Goal: Task Accomplishment & Management: Use online tool/utility

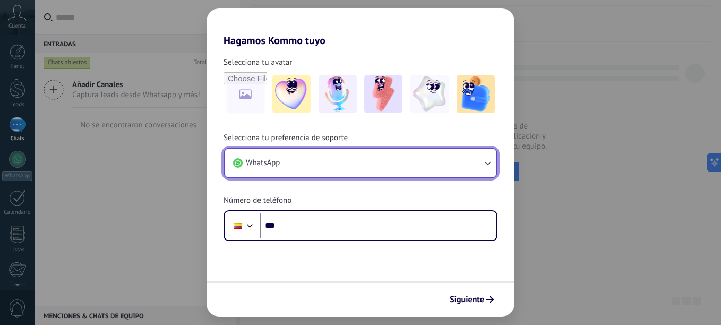
click at [356, 158] on button "WhatsApp" at bounding box center [361, 163] width 272 height 29
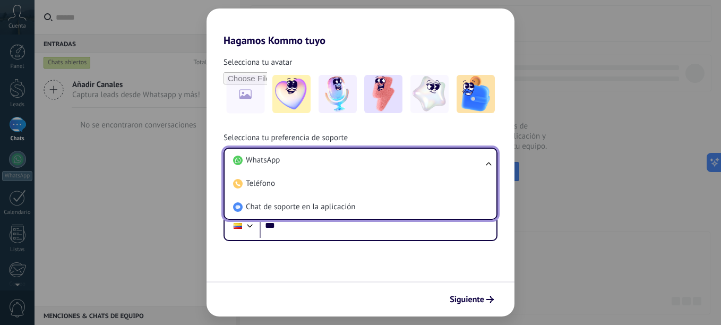
click at [356, 158] on li "WhatsApp" at bounding box center [358, 160] width 259 height 23
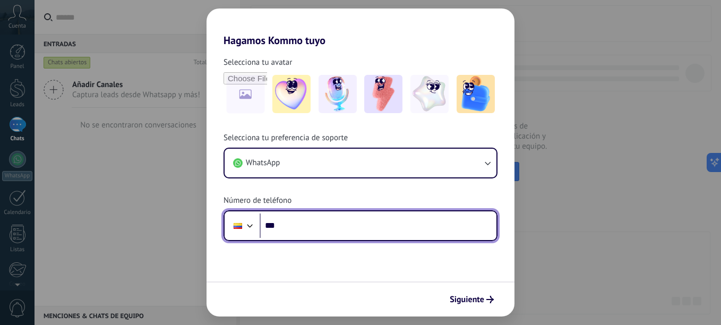
click at [325, 226] on input "***" at bounding box center [378, 226] width 237 height 24
type input "**********"
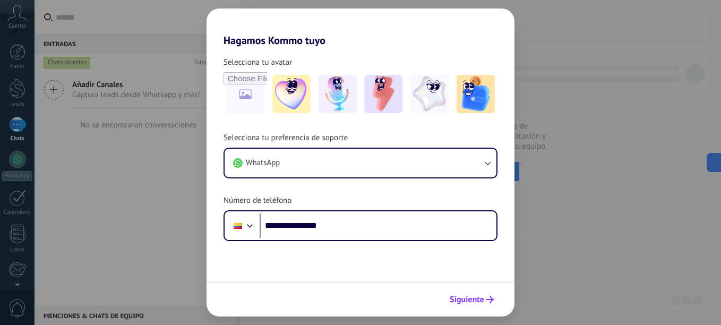
click at [471, 302] on span "Siguiente" at bounding box center [467, 299] width 35 height 7
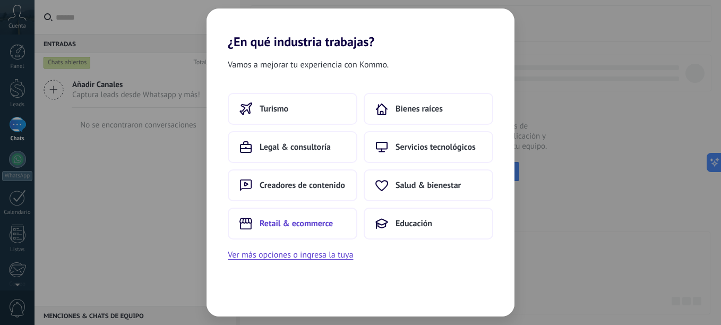
click at [323, 225] on span "Retail & ecommerce" at bounding box center [296, 223] width 73 height 11
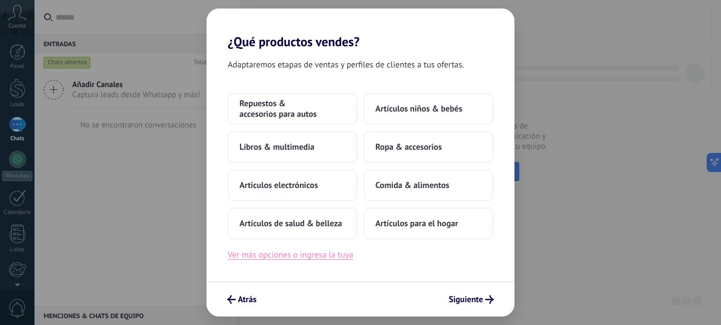
click at [299, 255] on button "Ver más opciones o ingresa la tuya" at bounding box center [290, 255] width 125 height 14
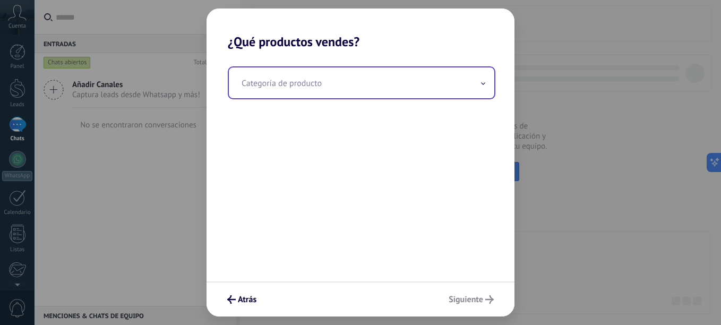
click at [304, 84] on input "text" at bounding box center [362, 82] width 266 height 31
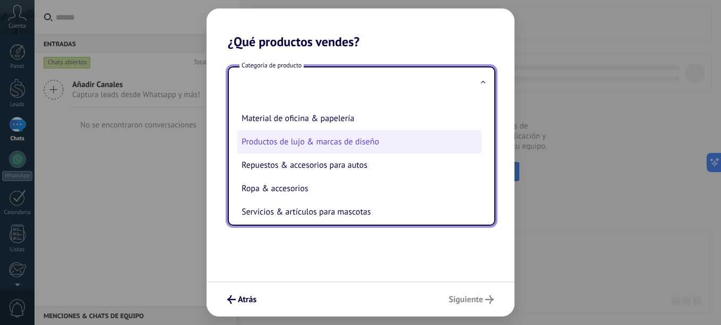
scroll to position [235, 0]
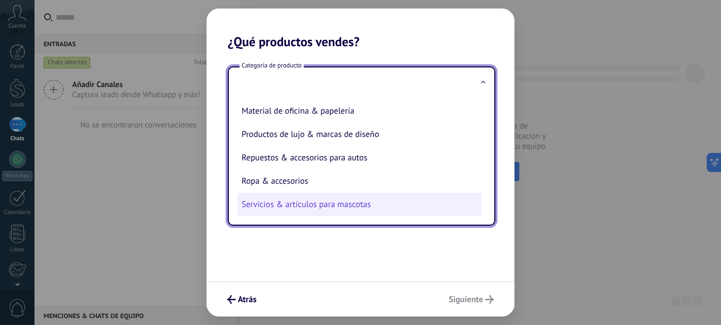
click at [320, 199] on li "Servicios & artículos para mascotas" at bounding box center [359, 204] width 244 height 23
type input "**********"
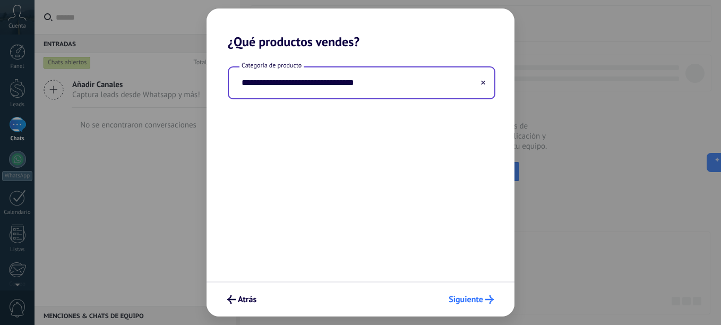
click at [478, 299] on span "Siguiente" at bounding box center [466, 299] width 35 height 7
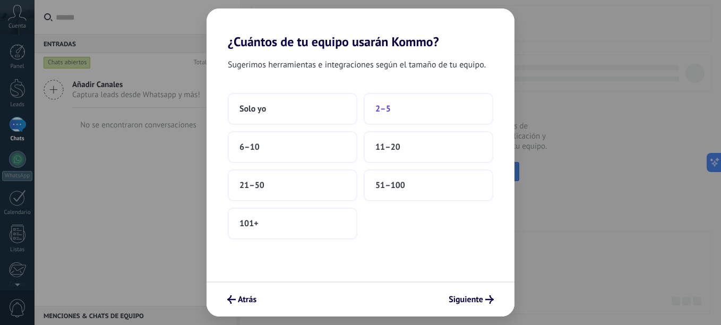
click at [425, 113] on button "2–5" at bounding box center [429, 109] width 130 height 32
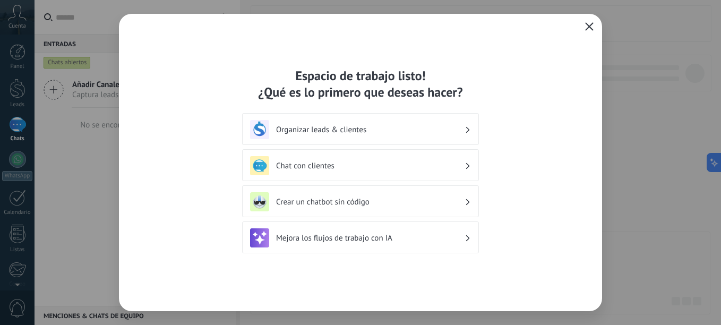
click at [379, 165] on h3 "Chat con clientes" at bounding box center [370, 166] width 189 height 10
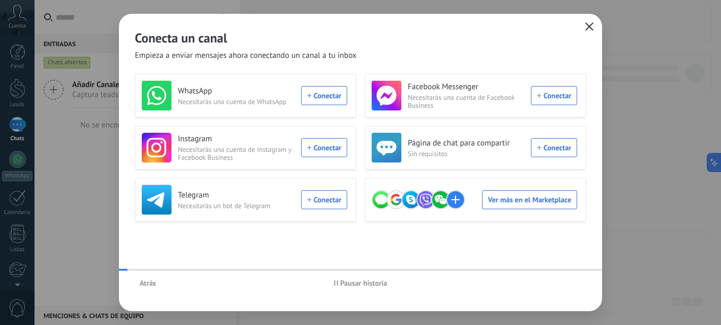
click at [287, 93] on h3 "WhatsApp" at bounding box center [236, 91] width 117 height 11
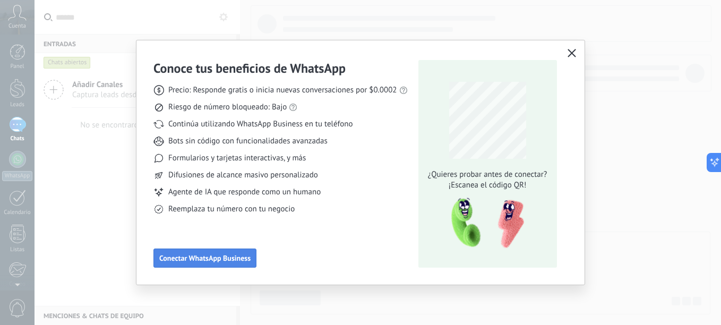
click at [232, 254] on span "Conectar WhatsApp Business" at bounding box center [204, 257] width 91 height 7
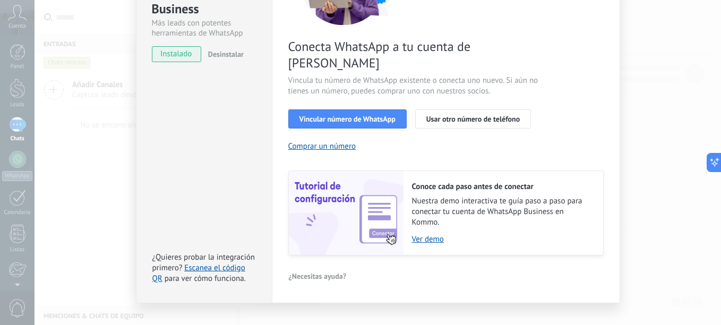
scroll to position [147, 0]
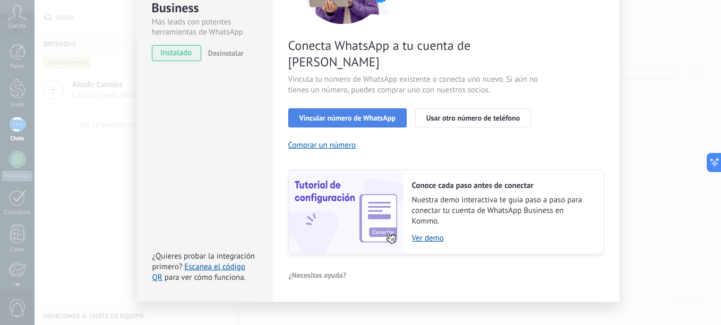
click at [344, 114] on span "Vincular número de WhatsApp" at bounding box center [348, 117] width 96 height 7
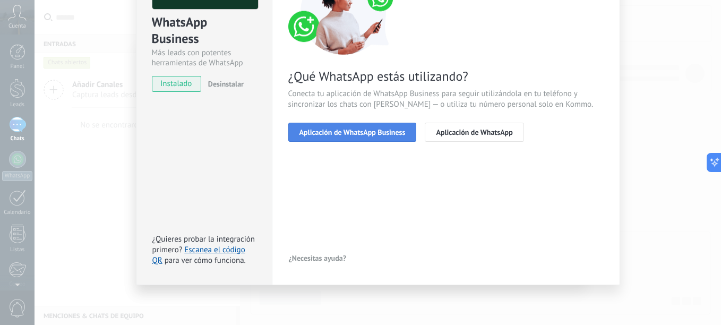
click at [368, 130] on span "Aplicación de WhatsApp Business" at bounding box center [353, 132] width 106 height 7
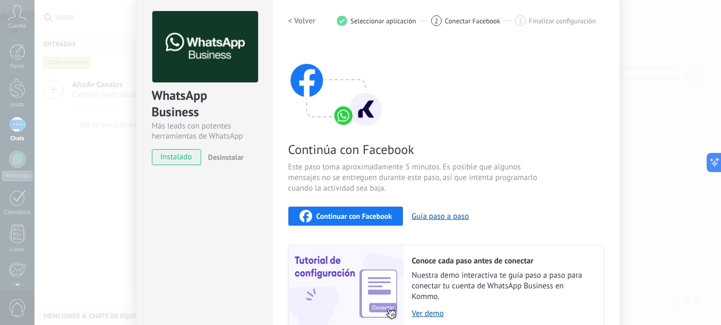
scroll to position [0, 0]
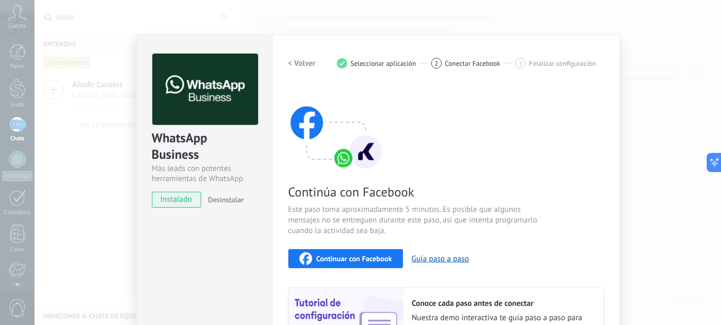
click at [299, 64] on h2 "< Volver" at bounding box center [302, 63] width 28 height 10
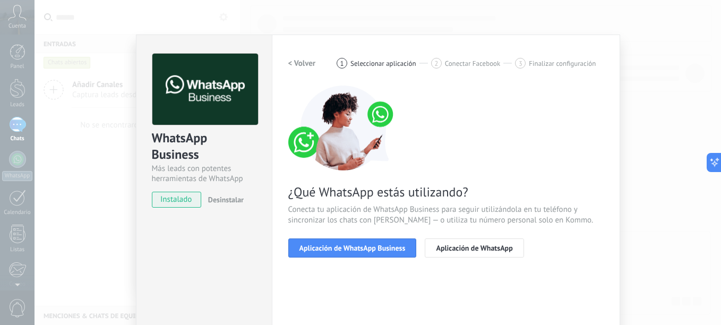
click at [299, 64] on h2 "< Volver" at bounding box center [302, 63] width 28 height 10
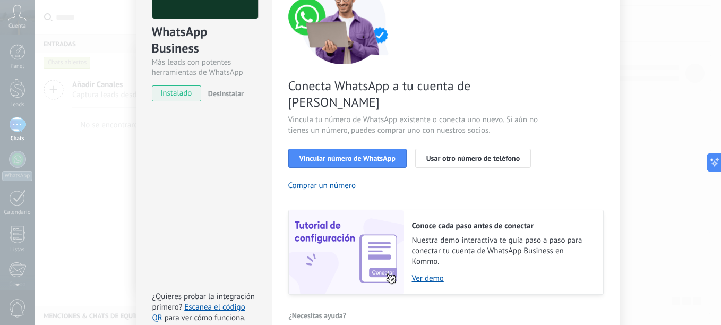
scroll to position [147, 0]
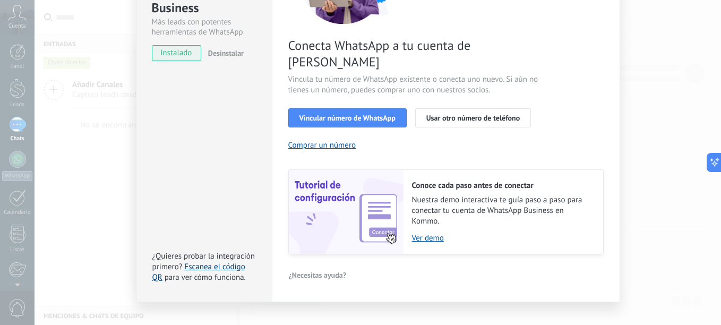
click at [215, 262] on link "Escanea el código QR" at bounding box center [198, 272] width 93 height 21
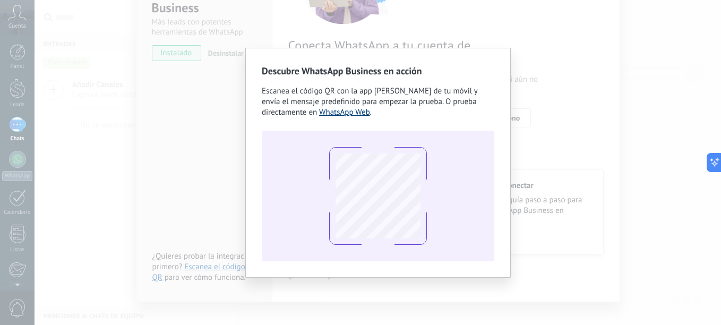
click at [353, 112] on link "WhatsApp Web" at bounding box center [344, 112] width 51 height 10
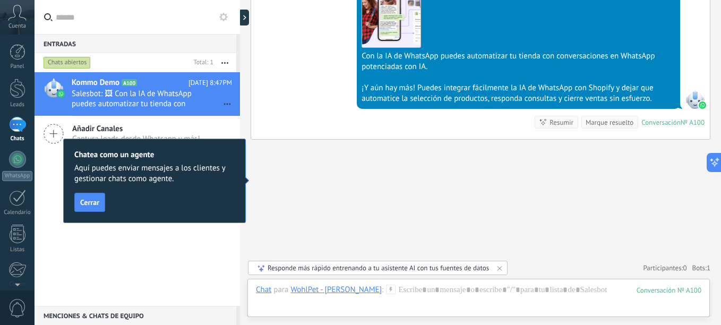
scroll to position [1972, 0]
click at [93, 202] on span "Cerrar" at bounding box center [89, 202] width 19 height 7
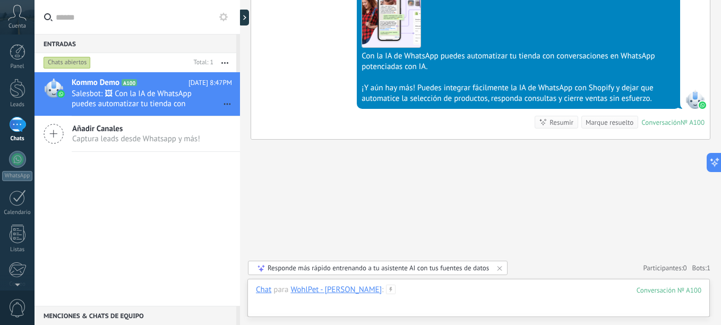
click at [267, 305] on div at bounding box center [479, 301] width 446 height 32
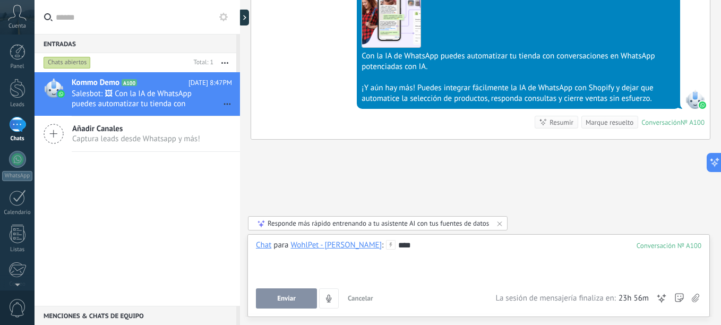
click at [297, 306] on button "Enviar" at bounding box center [286, 298] width 61 height 20
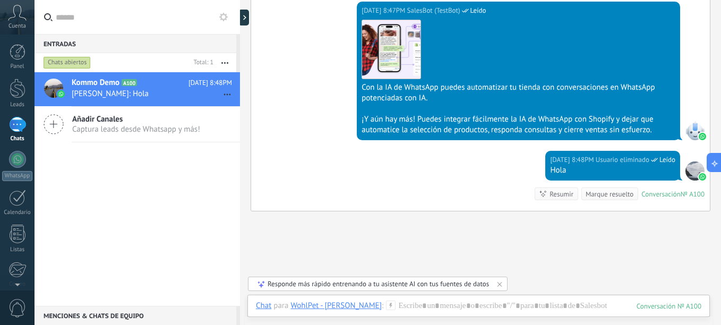
scroll to position [1959, 0]
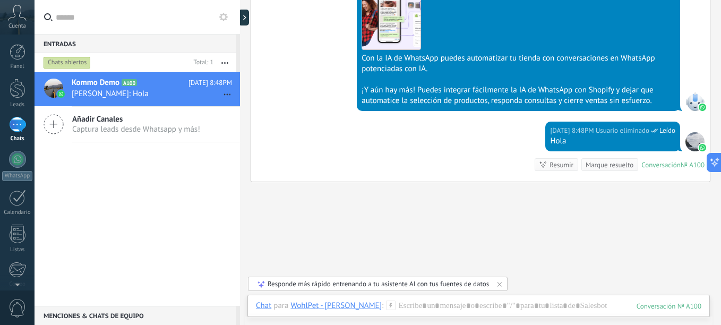
click at [335, 307] on div "WohlPet - [PERSON_NAME]" at bounding box center [336, 306] width 91 height 10
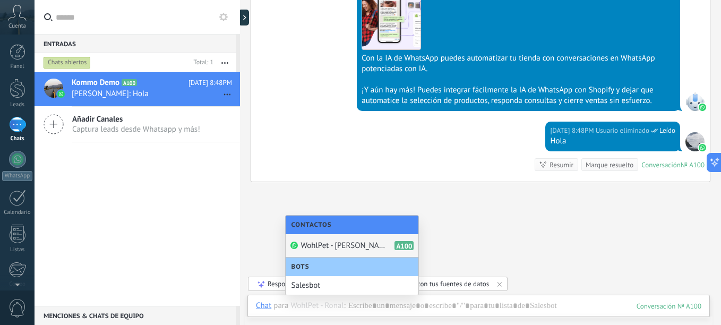
click at [354, 244] on span "WohlPet - [PERSON_NAME]" at bounding box center [343, 246] width 85 height 10
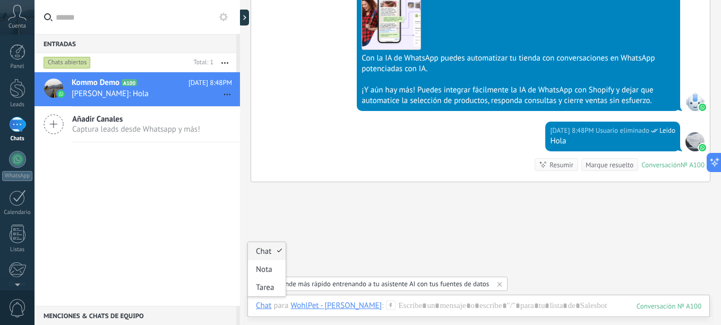
click at [266, 307] on div "Chat" at bounding box center [263, 306] width 15 height 10
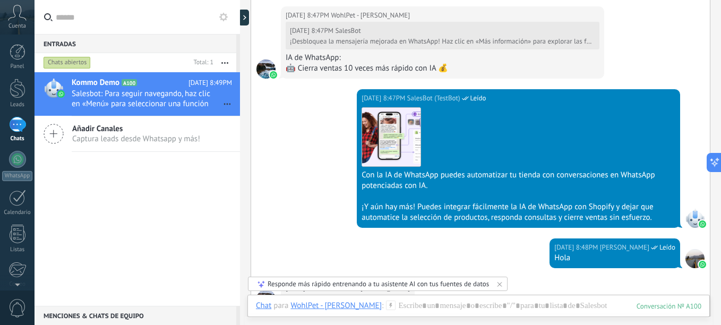
scroll to position [2104, 0]
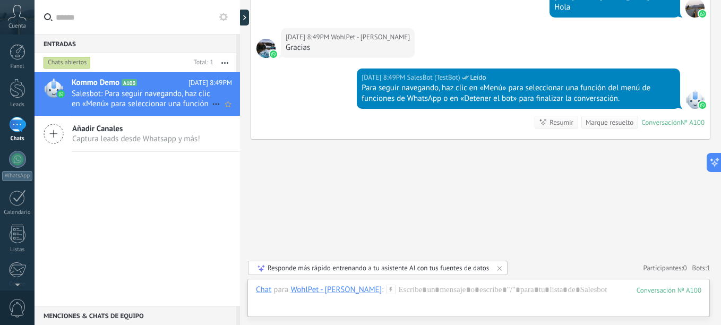
click at [213, 106] on icon at bounding box center [216, 104] width 13 height 13
click at [210, 139] on div at bounding box center [360, 162] width 721 height 325
click at [160, 92] on span "Salesbot: Para seguir navegando, haz clic en «Menú» para seleccionar una funció…" at bounding box center [142, 99] width 140 height 20
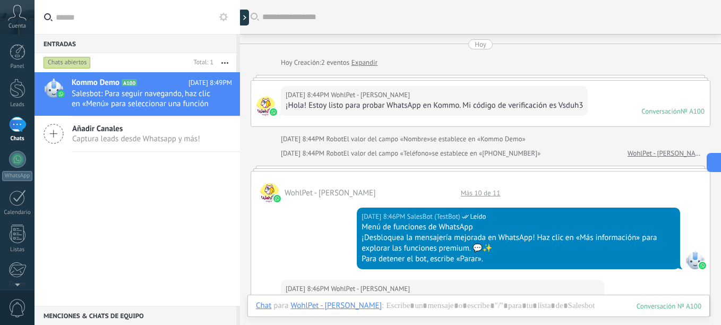
scroll to position [864, 0]
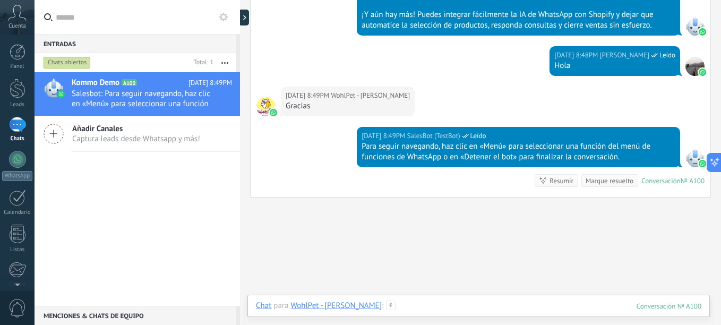
click at [394, 303] on div at bounding box center [479, 317] width 446 height 32
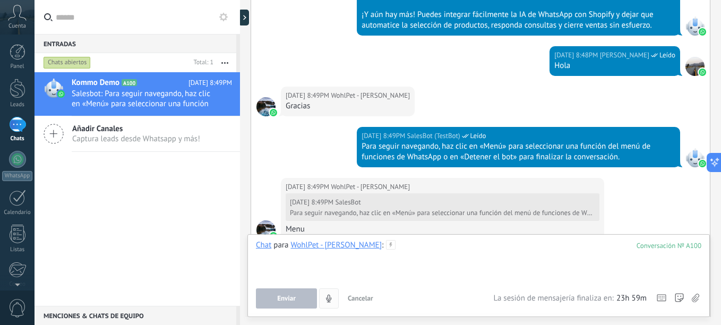
scroll to position [1036, 0]
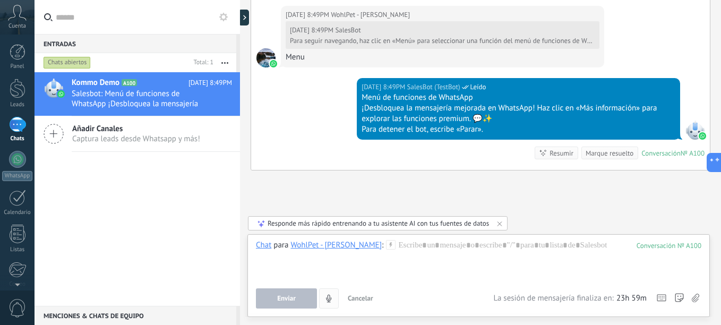
click at [330, 299] on use "4" at bounding box center [328, 297] width 5 height 7
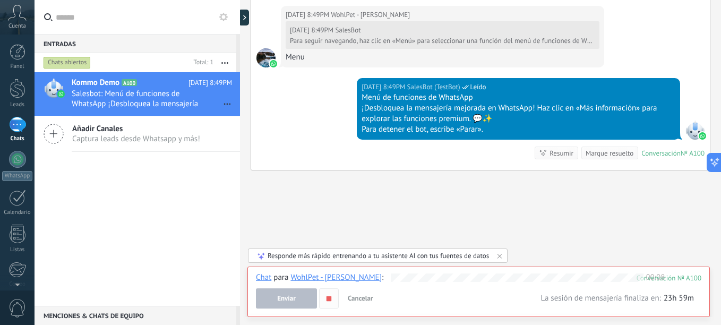
click at [328, 300] on use "button" at bounding box center [329, 298] width 5 height 5
click at [292, 298] on span "Enviar" at bounding box center [286, 298] width 19 height 7
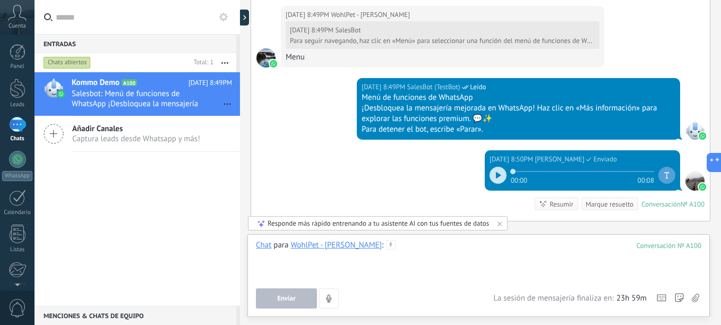
scroll to position [1089, 0]
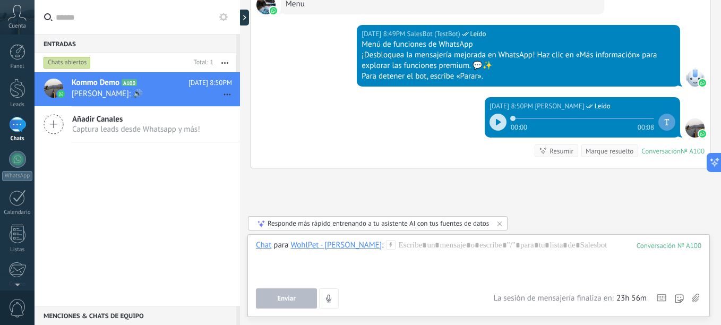
click at [223, 62] on icon "button" at bounding box center [224, 63] width 7 height 2
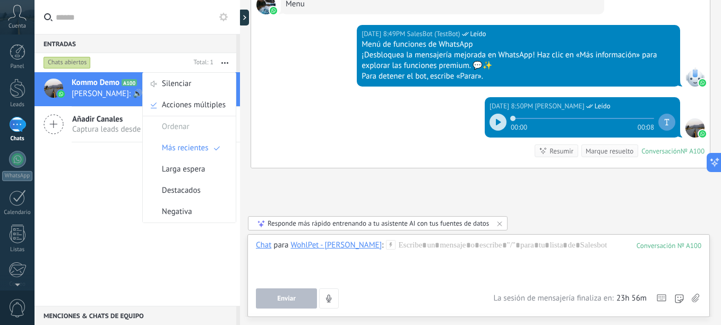
click at [91, 216] on div "Kommo Demo A100 Hoy 8:50PM Ronald: 🔊 Añadir Canales Captura leads desde Whatsap…" at bounding box center [138, 189] width 206 height 234
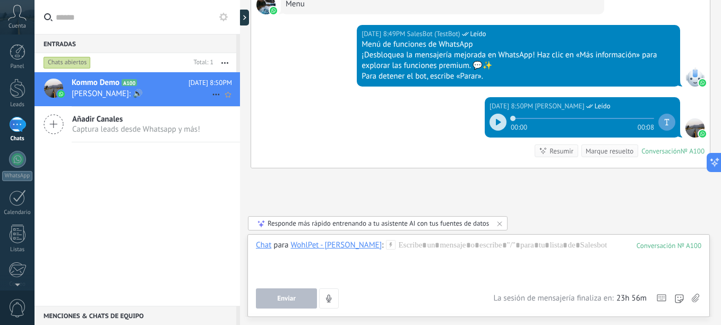
click at [188, 88] on h2 "Kommo Demo A100" at bounding box center [130, 83] width 117 height 11
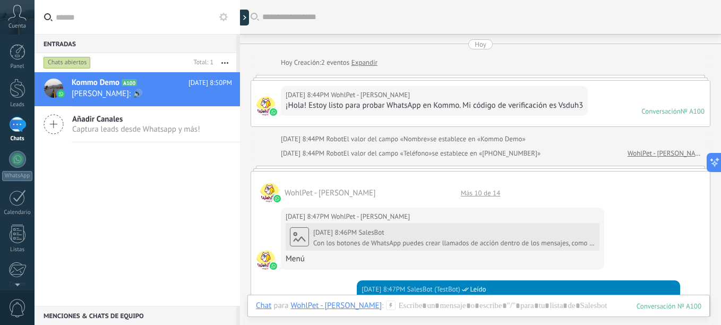
scroll to position [734, 0]
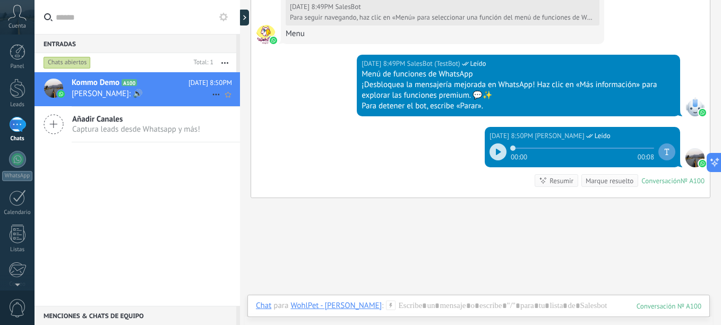
click at [215, 93] on icon at bounding box center [216, 94] width 13 height 13
drag, startPoint x: 226, startPoint y: 163, endPoint x: 223, endPoint y: 132, distance: 31.5
click at [225, 163] on div at bounding box center [360, 162] width 721 height 325
click at [226, 96] on use at bounding box center [228, 94] width 6 height 5
click at [160, 91] on span "Ronald: 🔊" at bounding box center [142, 94] width 140 height 10
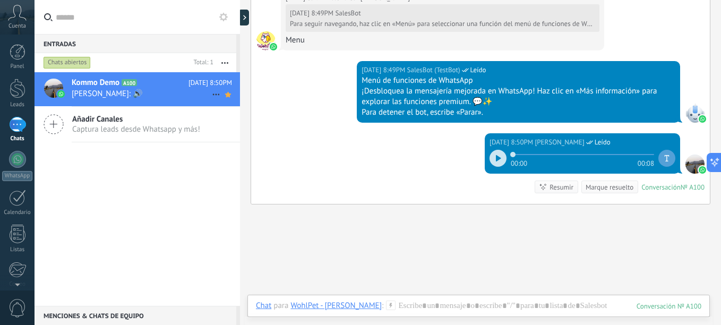
scroll to position [792, 0]
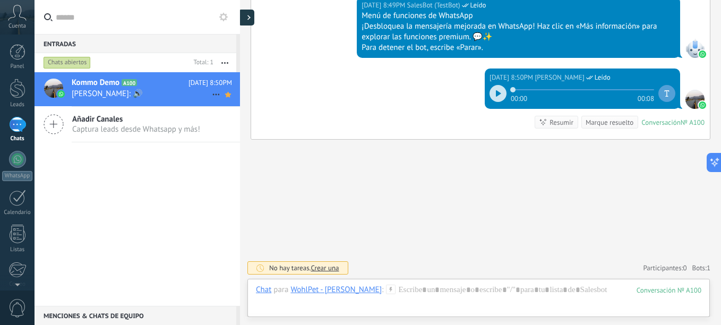
click at [248, 13] on div at bounding box center [246, 18] width 16 height 16
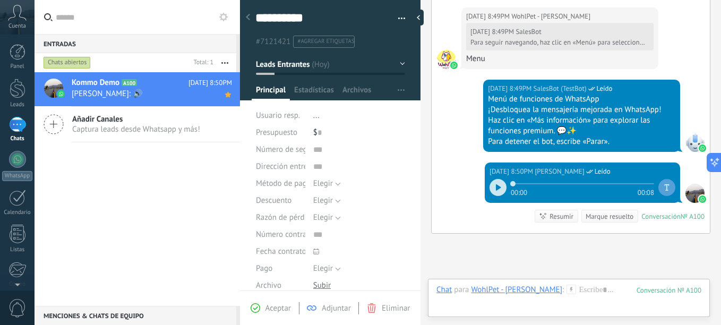
scroll to position [10, 0]
click at [422, 15] on div at bounding box center [421, 18] width 16 height 16
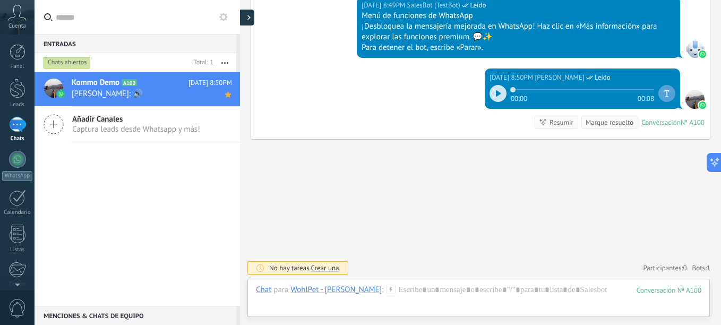
click at [245, 18] on div at bounding box center [246, 18] width 16 height 16
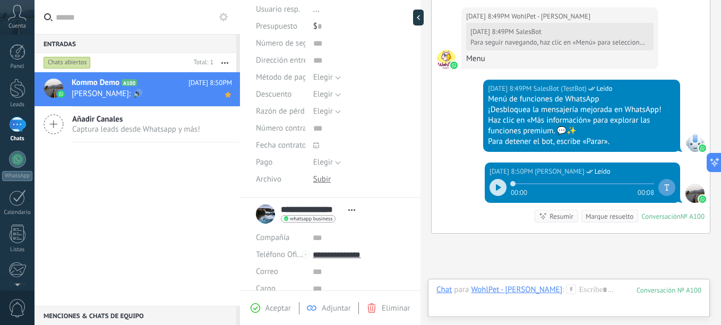
scroll to position [187, 0]
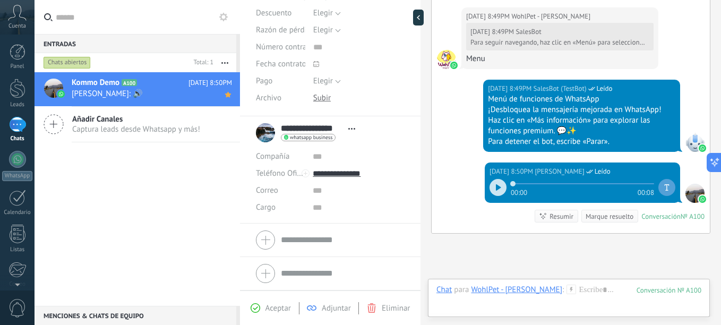
click at [355, 129] on use at bounding box center [351, 129] width 7 height 2
click at [326, 148] on link "Abrir detalle" at bounding box center [316, 143] width 42 height 10
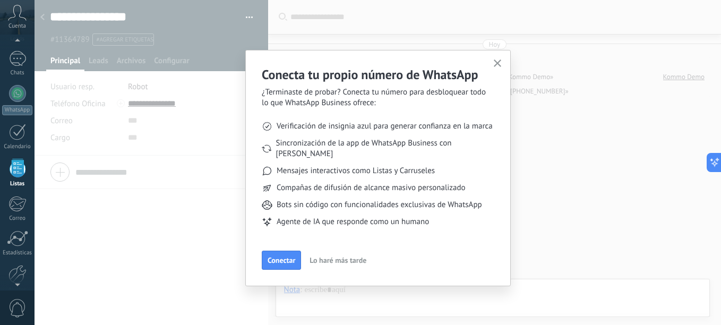
click at [350, 257] on span "Lo haré más tarde" at bounding box center [338, 260] width 57 height 7
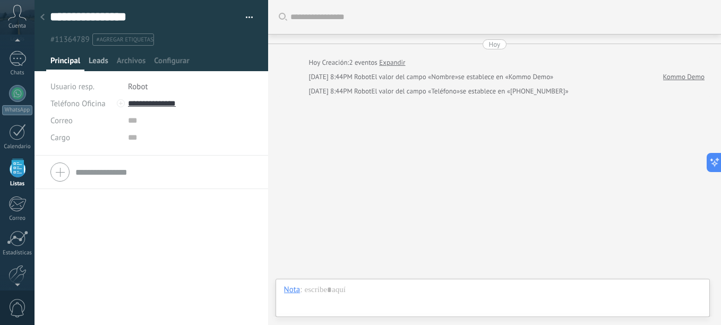
click at [99, 61] on span "Leads" at bounding box center [99, 63] width 20 height 15
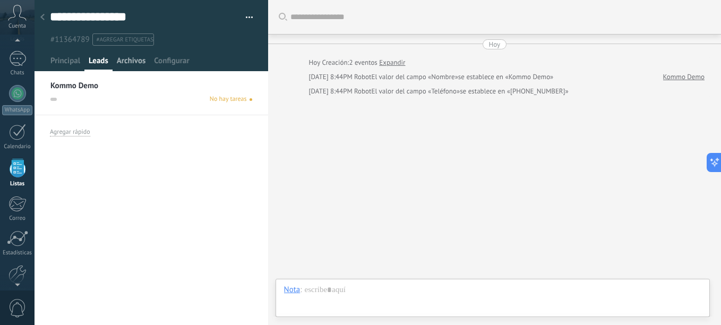
click at [127, 59] on span "Archivos" at bounding box center [131, 63] width 29 height 15
click at [181, 61] on span "Configurar" at bounding box center [171, 63] width 35 height 15
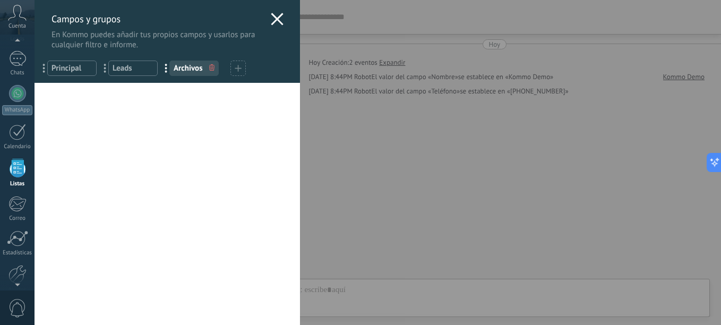
click at [277, 18] on icon at bounding box center [277, 19] width 13 height 13
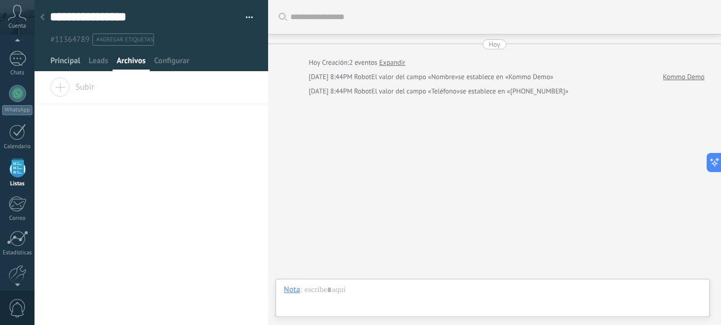
click at [70, 61] on span "Principal" at bounding box center [65, 63] width 30 height 15
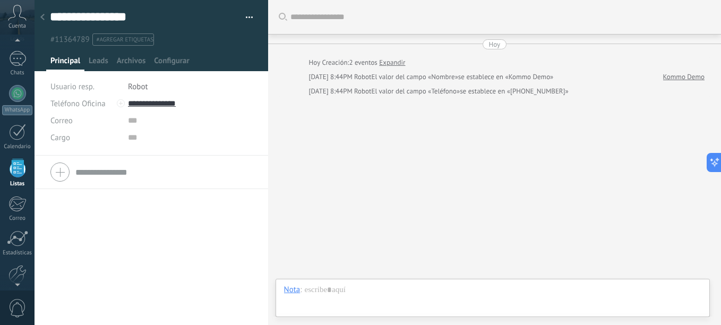
click at [43, 19] on use at bounding box center [42, 17] width 4 height 6
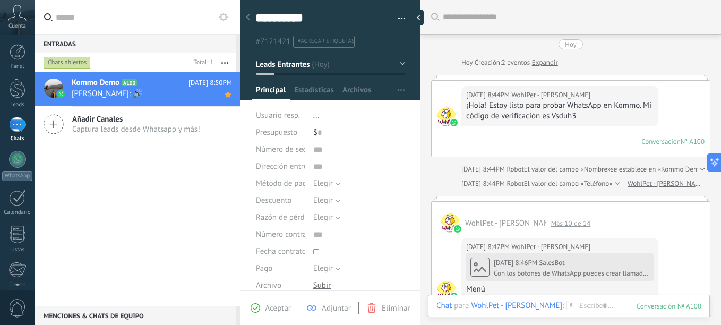
scroll to position [828, 0]
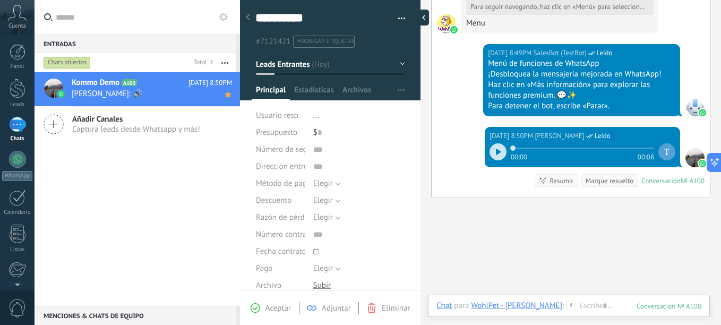
click at [419, 17] on div at bounding box center [421, 18] width 16 height 16
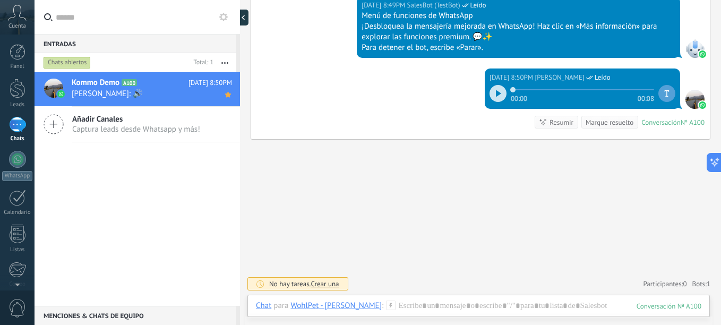
scroll to position [792, 0]
click at [248, 22] on div at bounding box center [246, 18] width 16 height 16
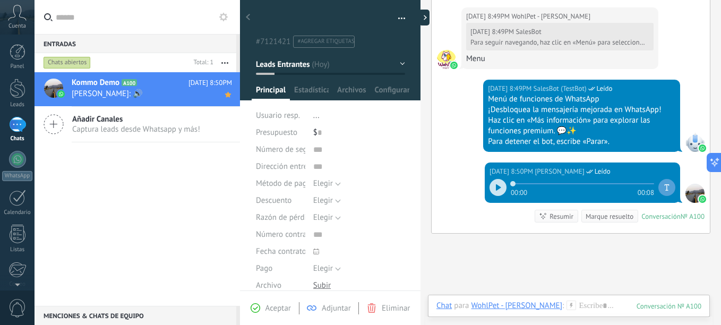
type textarea "**********"
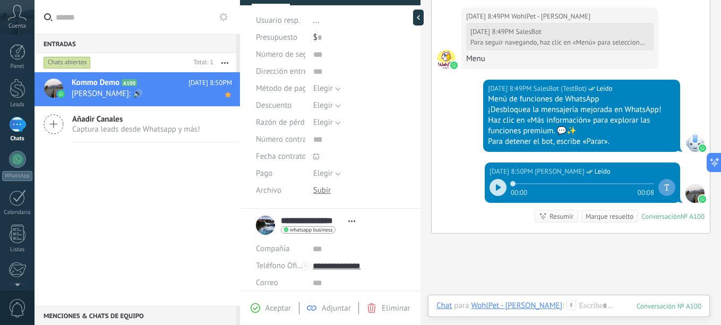
scroll to position [187, 0]
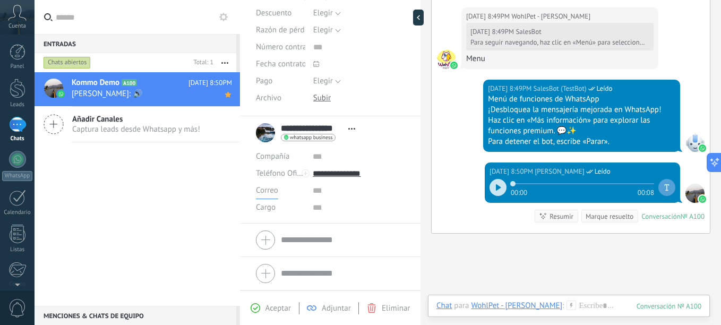
click at [267, 194] on span "Correo" at bounding box center [267, 190] width 22 height 10
click at [270, 192] on span "Correo" at bounding box center [270, 191] width 52 height 10
click at [317, 193] on input "text" at bounding box center [359, 190] width 92 height 17
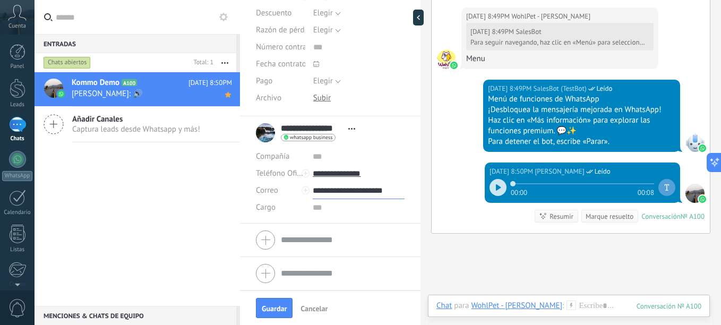
type input "**********"
click at [318, 208] on input "text" at bounding box center [359, 207] width 92 height 17
type input "*"
type input "*********"
click at [267, 243] on div at bounding box center [330, 240] width 149 height 27
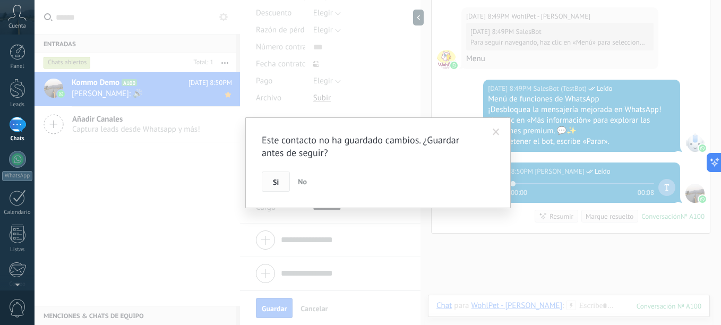
click at [278, 180] on span "Si" at bounding box center [276, 181] width 6 height 7
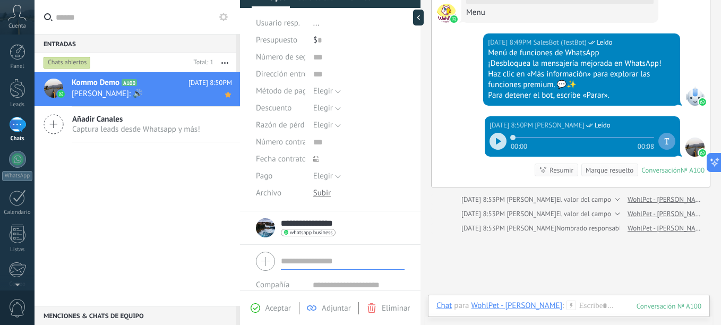
scroll to position [0, 0]
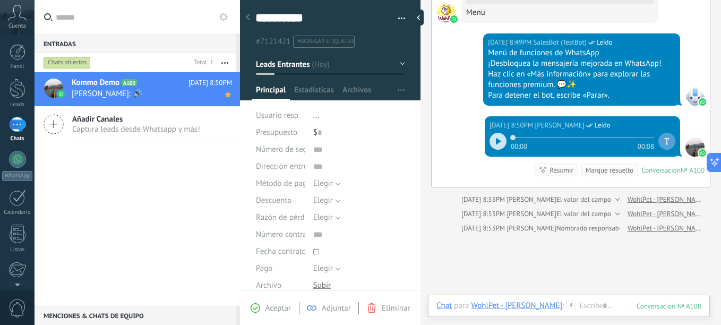
click at [331, 39] on span "#agregar etiquetas" at bounding box center [325, 41] width 57 height 7
click at [417, 15] on div at bounding box center [421, 18] width 16 height 16
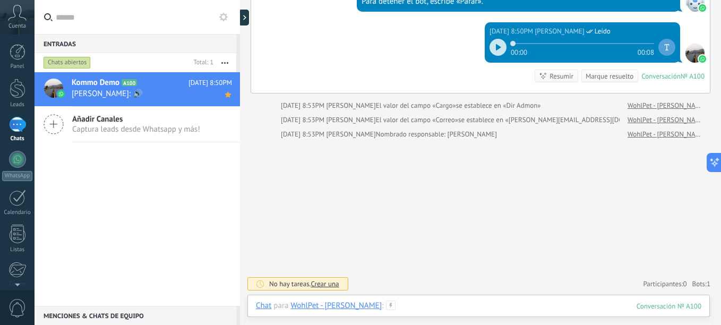
click at [400, 305] on div at bounding box center [479, 317] width 446 height 32
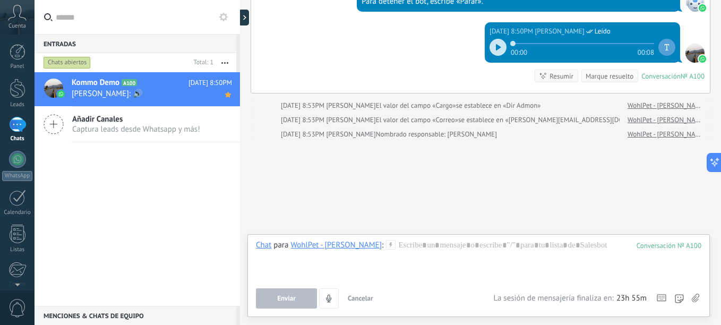
click at [698, 298] on use at bounding box center [695, 298] width 7 height 8
click at [0, 0] on input "file" at bounding box center [0, 0] width 0 height 0
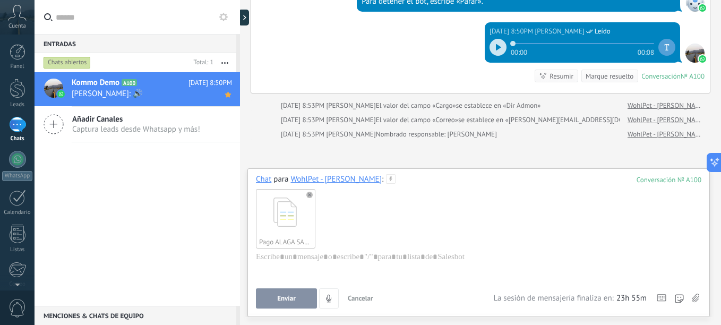
click at [280, 298] on span "Enviar" at bounding box center [286, 298] width 19 height 7
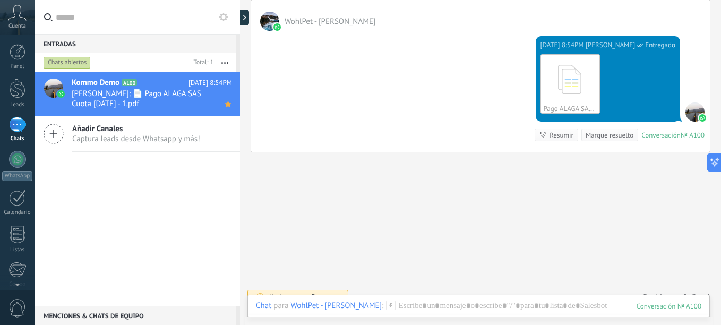
scroll to position [885, 0]
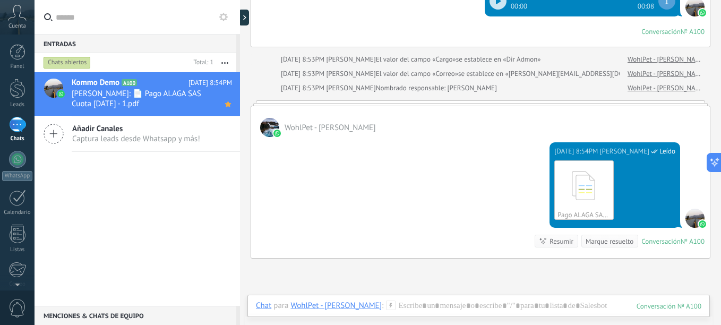
click at [557, 242] on div "Resumir" at bounding box center [562, 241] width 24 height 10
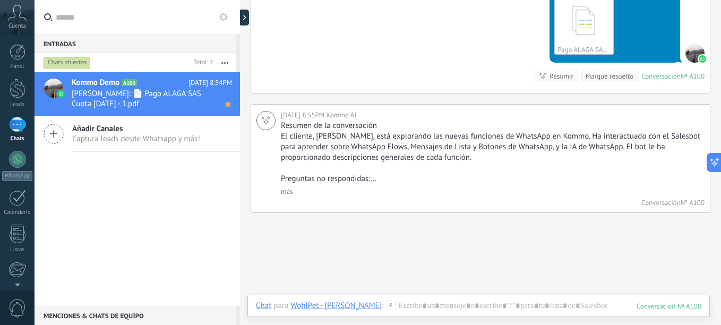
scroll to position [1052, 0]
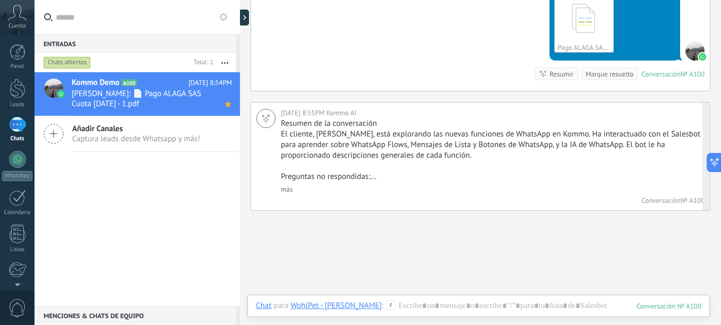
click at [289, 192] on link "más" at bounding box center [287, 189] width 12 height 9
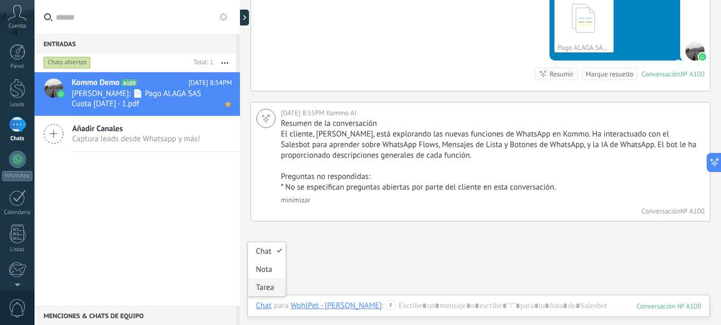
click at [261, 291] on div "Tarea" at bounding box center [267, 287] width 38 height 18
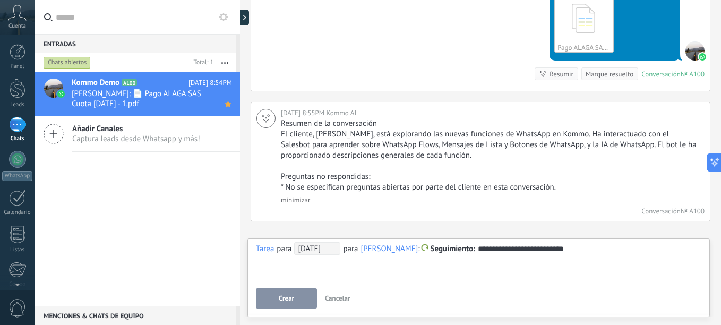
click at [311, 250] on span "05/09/2025" at bounding box center [317, 248] width 46 height 13
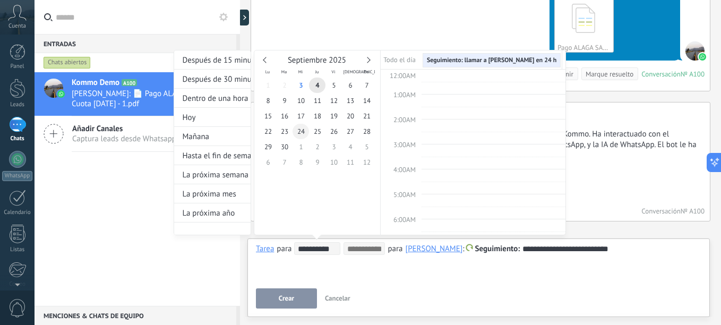
scroll to position [200, 0]
click at [330, 89] on span "5" at bounding box center [334, 85] width 16 height 15
type input "**********"
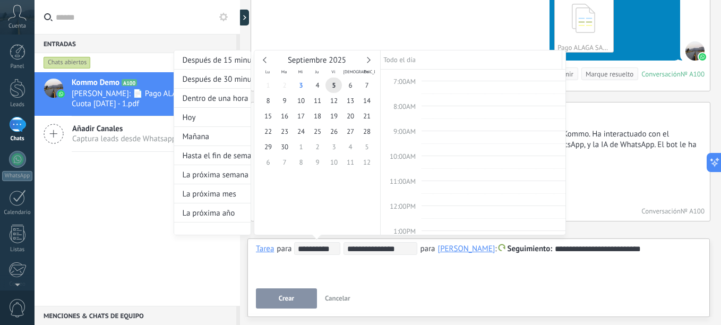
scroll to position [159, 0]
type input "**********"
click at [576, 248] on div at bounding box center [360, 162] width 721 height 325
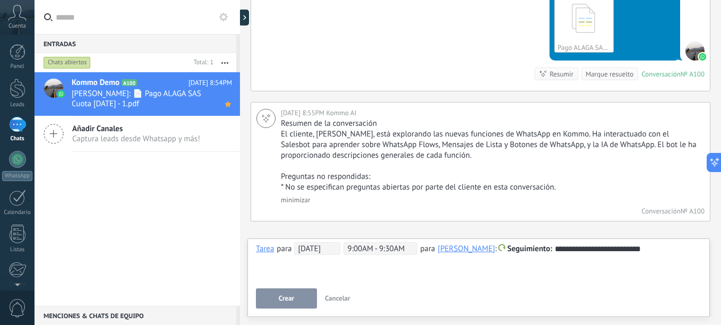
click at [290, 297] on span "Crear" at bounding box center [286, 298] width 15 height 7
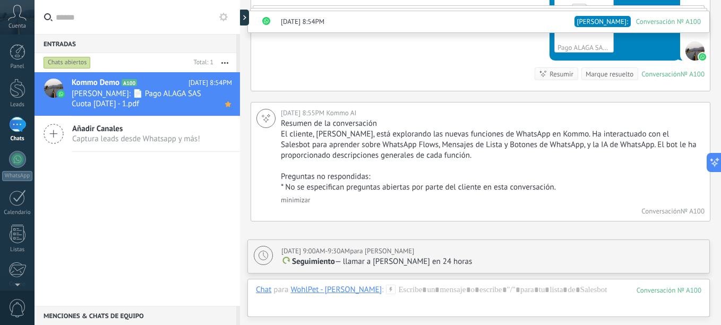
scroll to position [1171, 0]
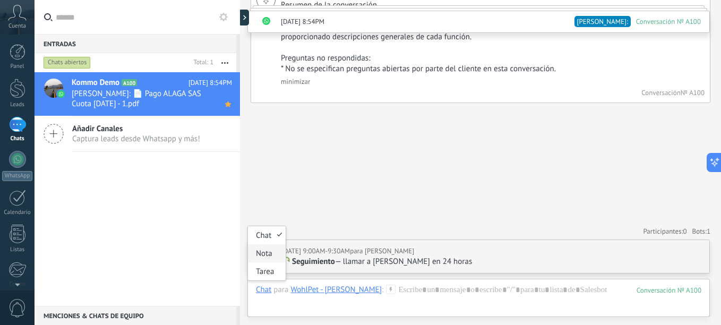
click at [268, 255] on div "Nota" at bounding box center [267, 253] width 38 height 18
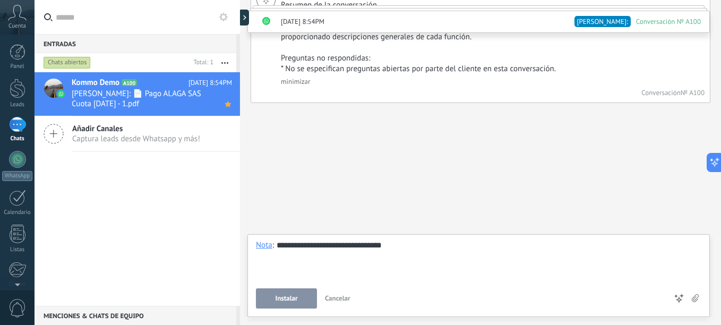
click at [288, 299] on span "Instalar" at bounding box center [286, 298] width 22 height 7
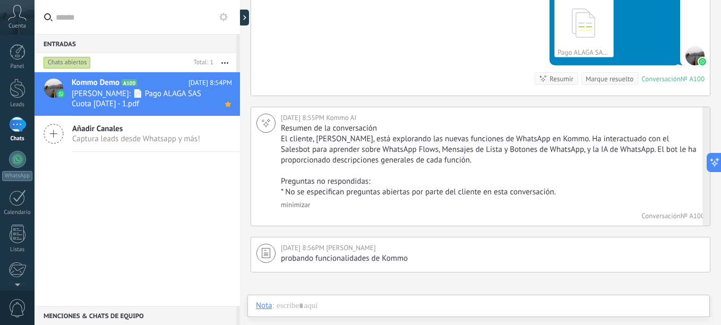
scroll to position [1111, 0]
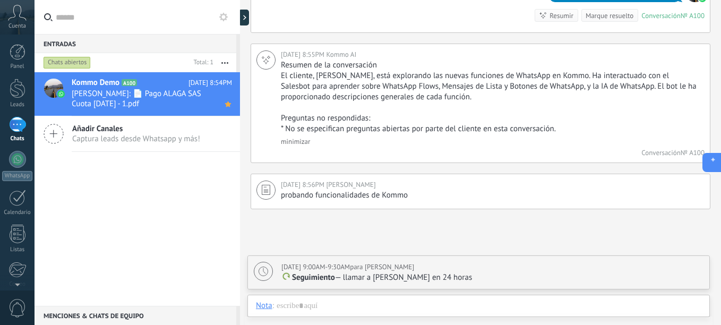
click at [713, 163] on icon at bounding box center [710, 162] width 11 height 11
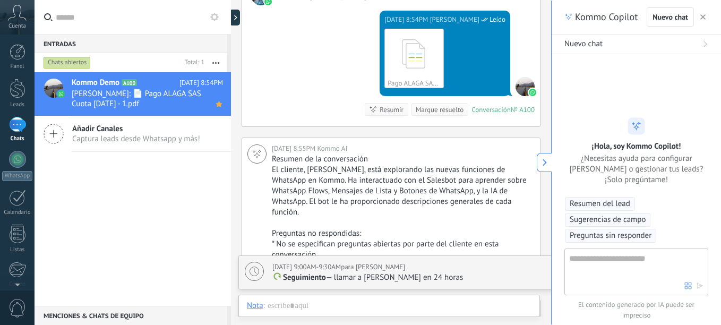
type textarea "**********"
click at [614, 221] on span "Sugerencias de campo" at bounding box center [608, 220] width 76 height 11
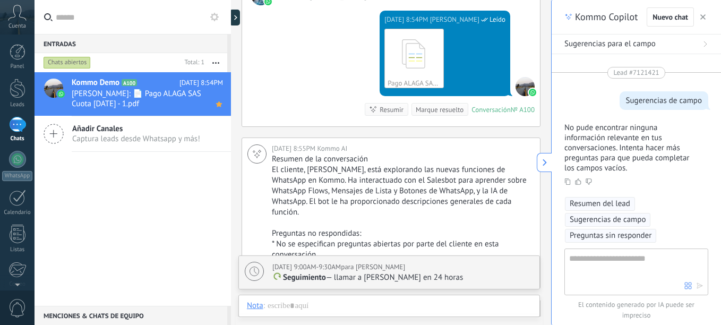
scroll to position [7, 0]
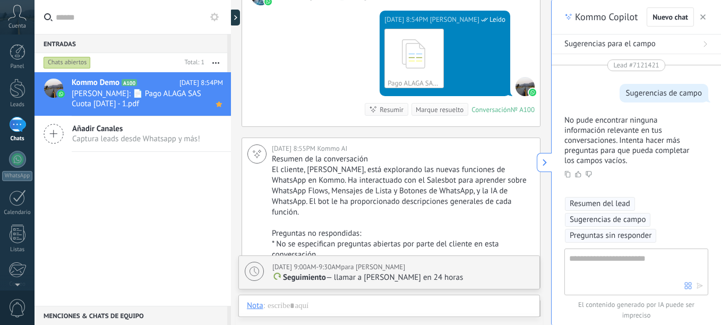
click at [627, 234] on span "Preguntas sin responder" at bounding box center [611, 236] width 82 height 11
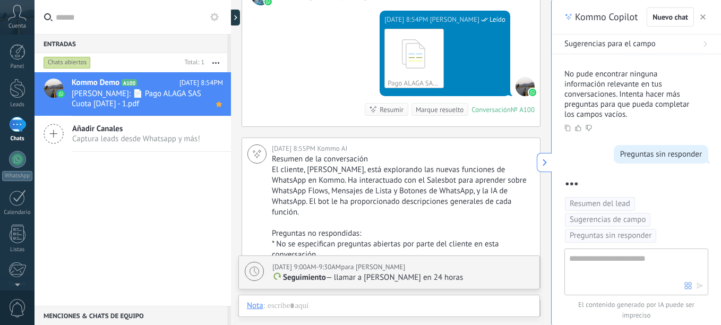
scroll to position [84, 0]
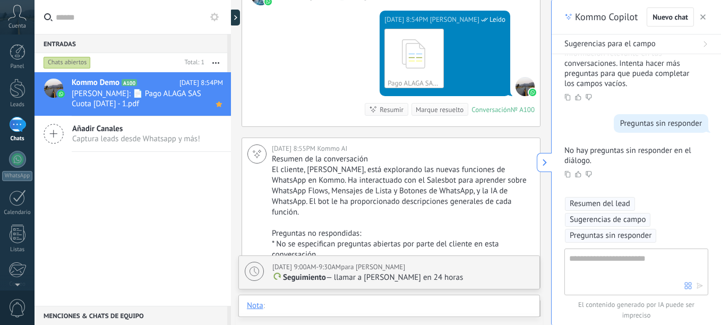
click at [309, 304] on div at bounding box center [389, 317] width 285 height 32
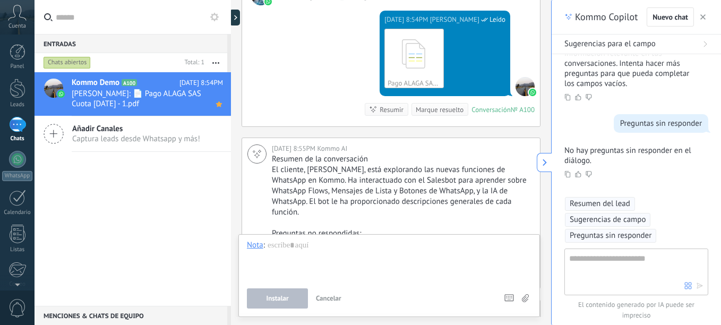
click at [334, 296] on span "Cancelar" at bounding box center [328, 298] width 25 height 9
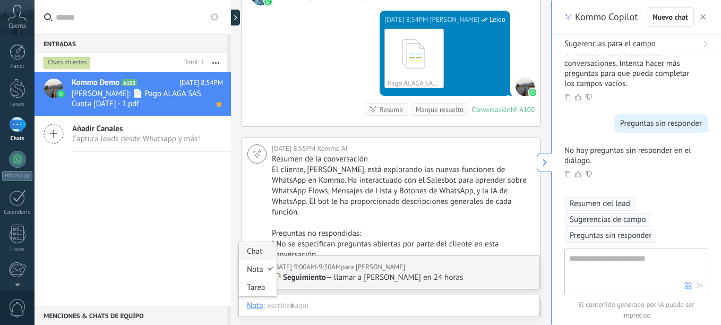
click at [258, 250] on div "Chat" at bounding box center [258, 251] width 38 height 18
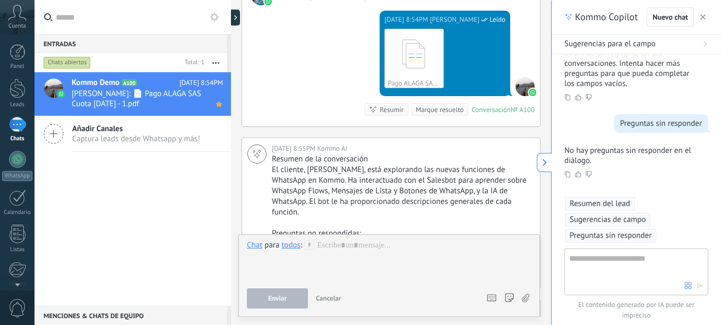
click at [348, 249] on div at bounding box center [389, 260] width 285 height 40
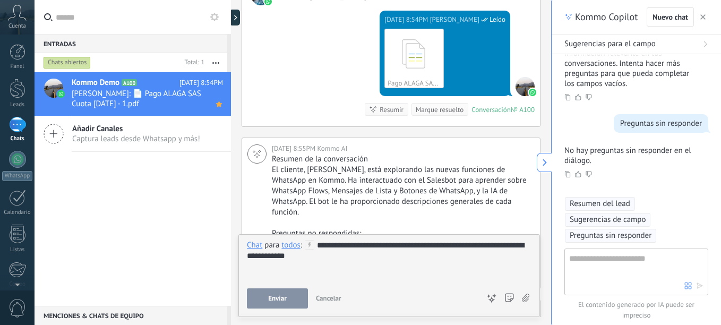
click at [290, 287] on div "**********" at bounding box center [389, 274] width 285 height 69
click at [296, 294] on button "Enviar" at bounding box center [277, 298] width 61 height 20
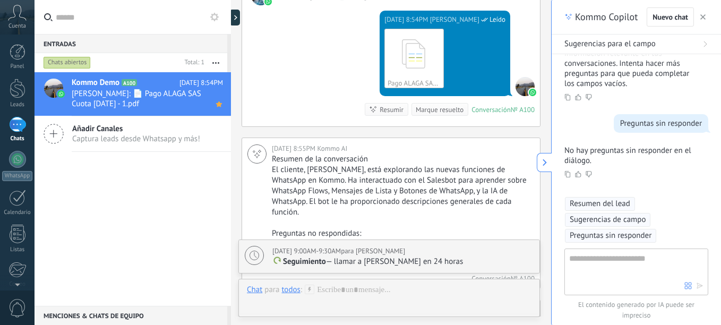
scroll to position [1343, 0]
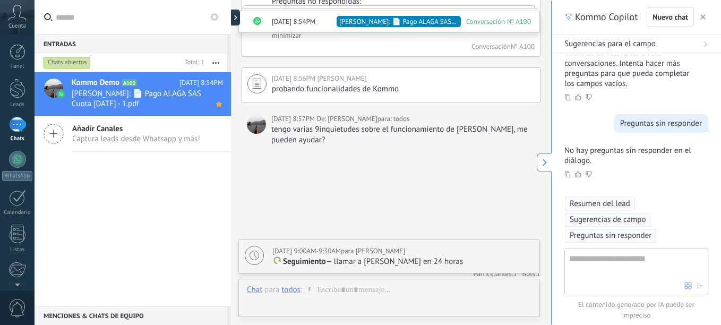
click at [294, 290] on div "todos" at bounding box center [291, 290] width 19 height 10
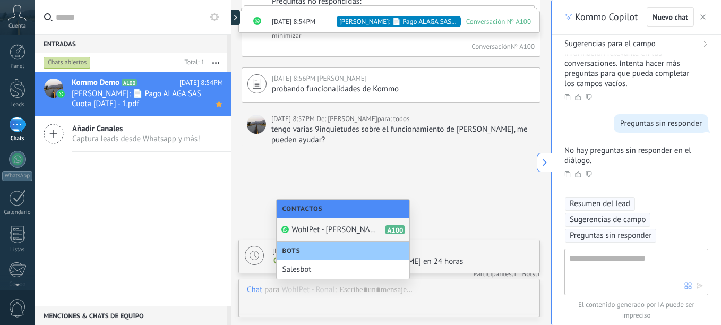
click at [333, 228] on span "WohlPet - [PERSON_NAME]" at bounding box center [334, 230] width 85 height 10
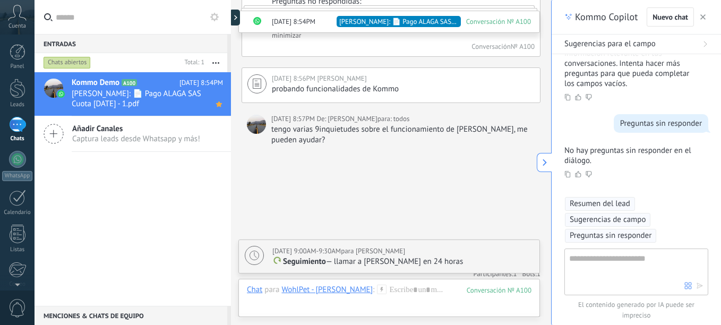
click at [547, 163] on icon at bounding box center [544, 162] width 7 height 7
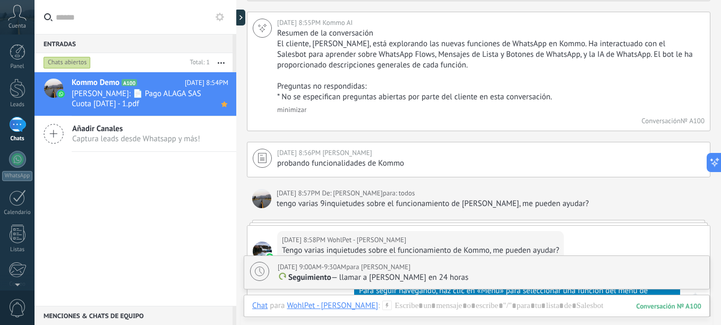
scroll to position [1217, 0]
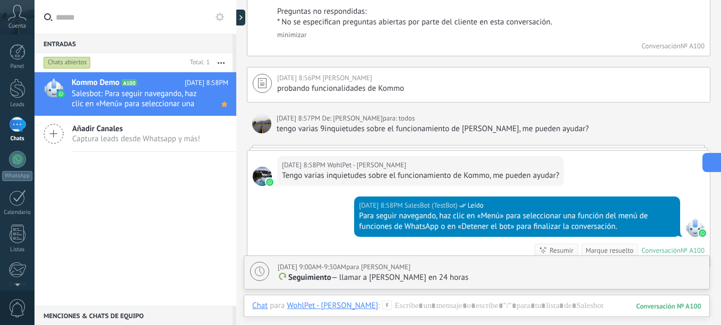
click at [713, 163] on icon at bounding box center [721, 162] width 7 height 7
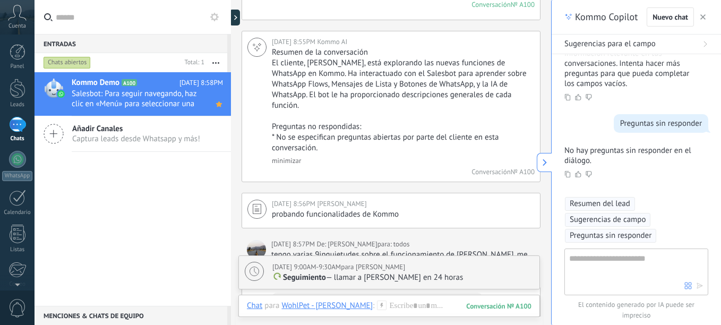
click at [618, 234] on span "Preguntas sin responder" at bounding box center [611, 236] width 82 height 11
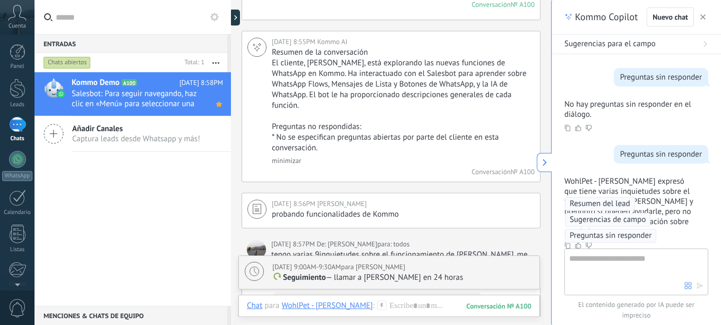
scroll to position [202, 0]
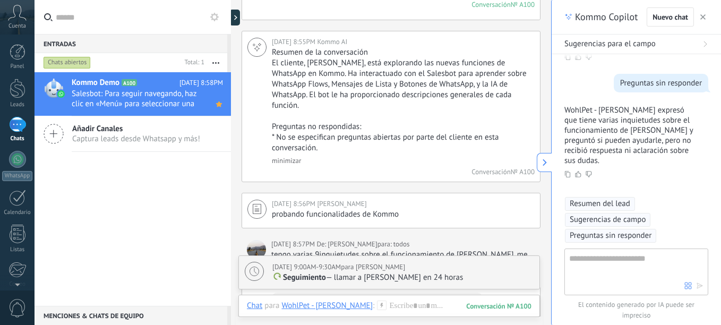
click at [614, 203] on span "Resumen del lead" at bounding box center [600, 204] width 61 height 11
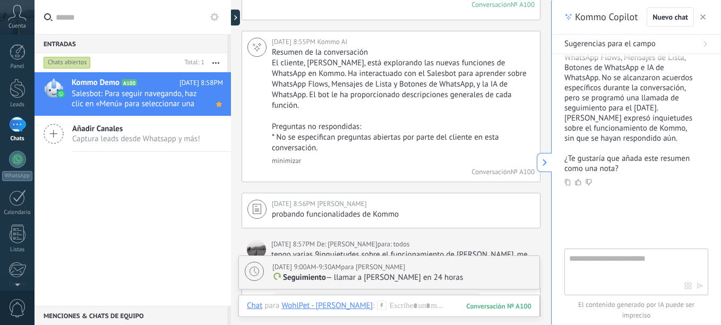
scroll to position [420, 0]
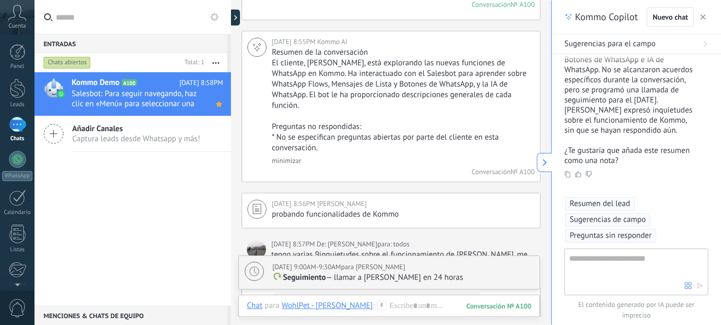
click at [579, 176] on icon at bounding box center [578, 174] width 6 height 6
click at [613, 263] on textarea at bounding box center [626, 271] width 115 height 38
type textarea "**********"
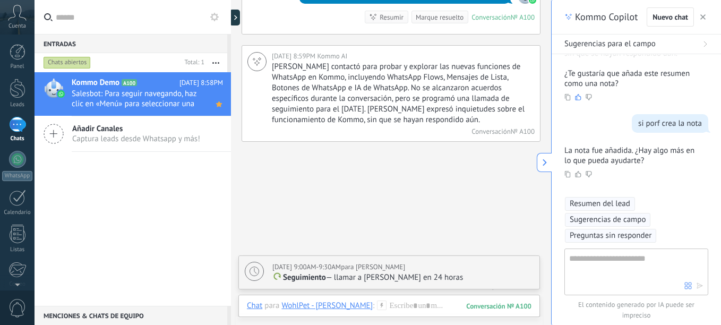
scroll to position [1605, 0]
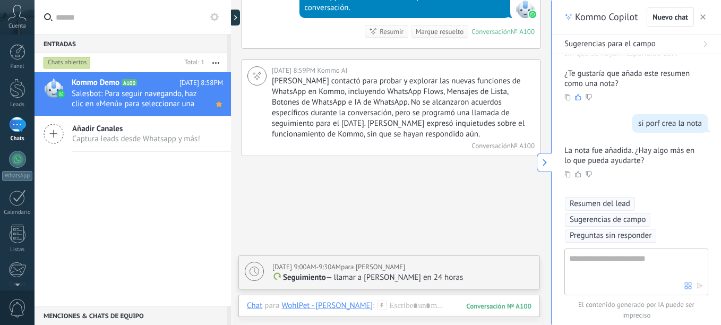
click at [602, 262] on textarea at bounding box center [626, 271] width 115 height 38
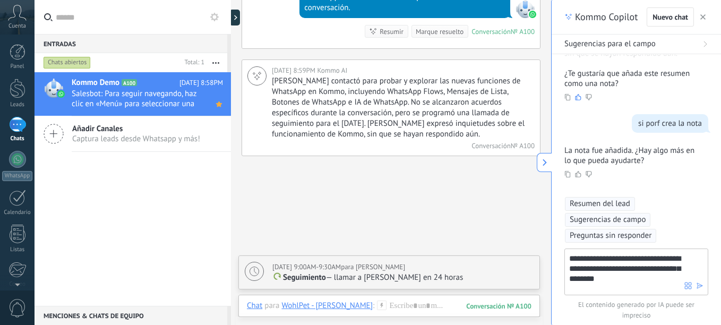
type textarea "**********"
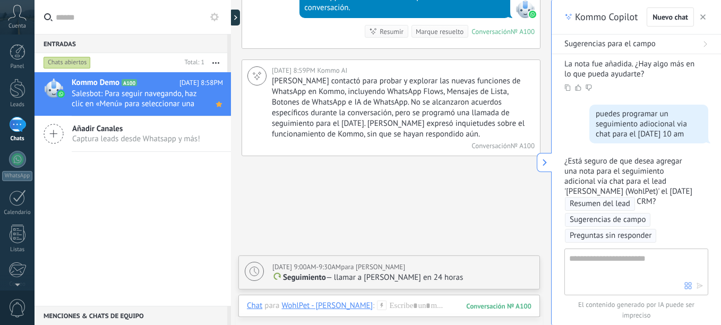
scroll to position [632, 0]
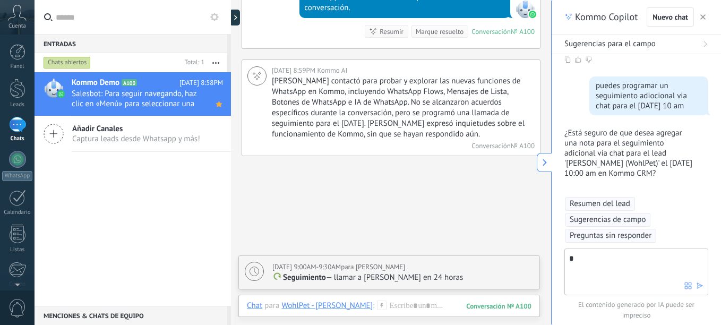
type textarea "**"
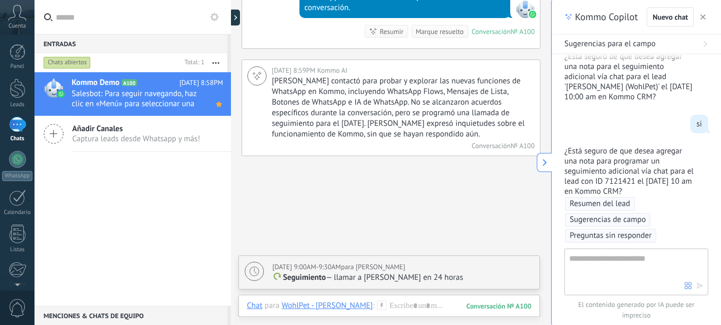
scroll to position [737, 0]
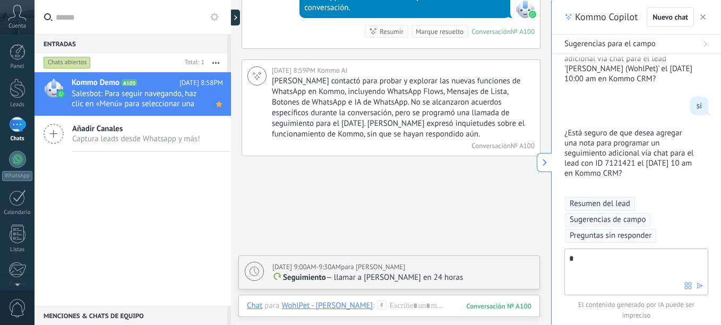
type textarea "**"
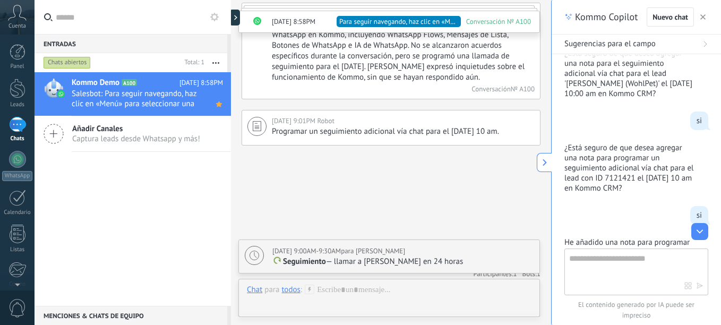
scroll to position [578, 0]
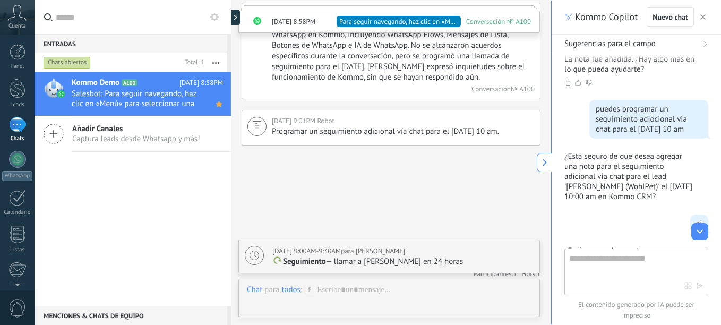
click at [709, 44] on button "Sugerencias para el campo" at bounding box center [636, 45] width 169 height 20
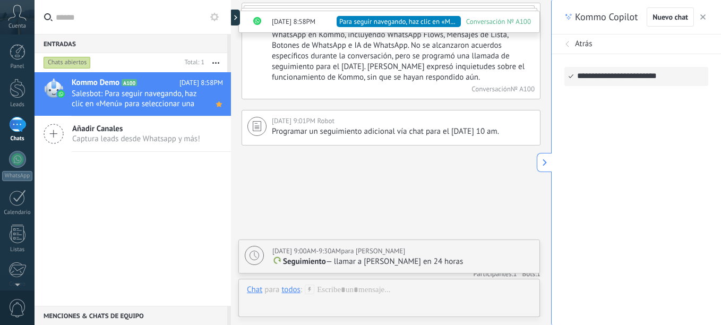
click at [569, 43] on icon at bounding box center [568, 44] width 6 height 6
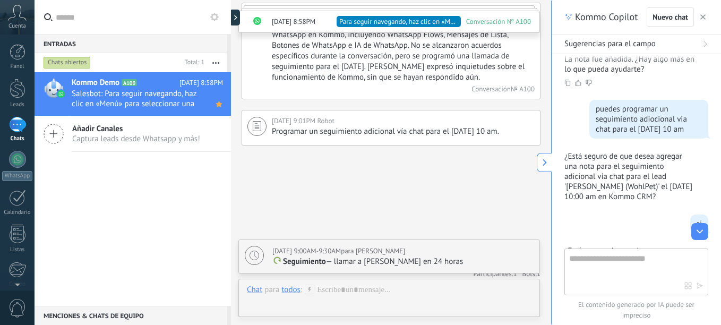
click at [706, 16] on button "button" at bounding box center [703, 17] width 11 height 13
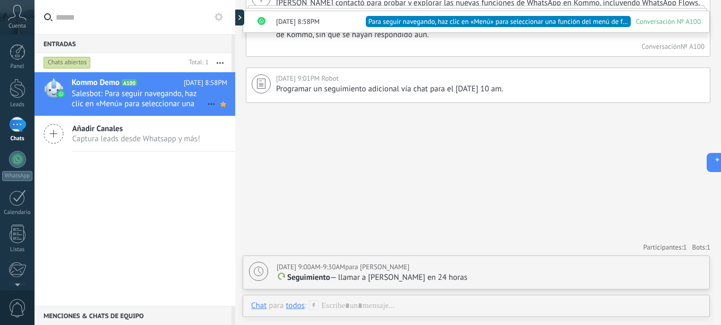
scroll to position [1302, 0]
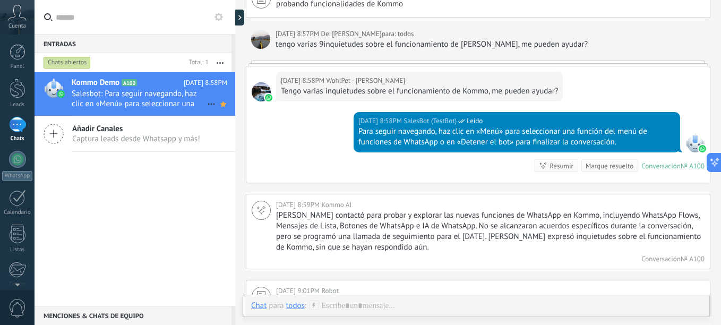
click at [359, 80] on span "WohlPet - [PERSON_NAME]" at bounding box center [365, 80] width 79 height 11
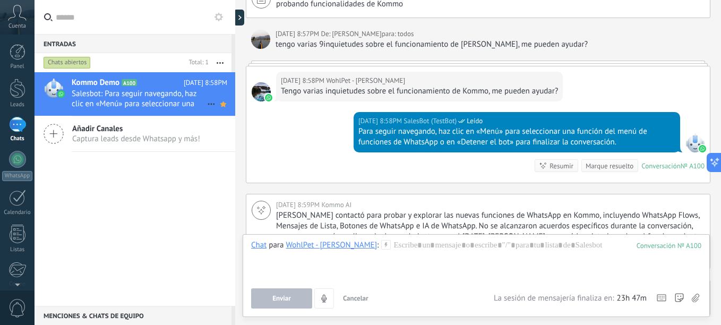
click at [318, 242] on div "WohlPet - [PERSON_NAME]" at bounding box center [331, 245] width 91 height 10
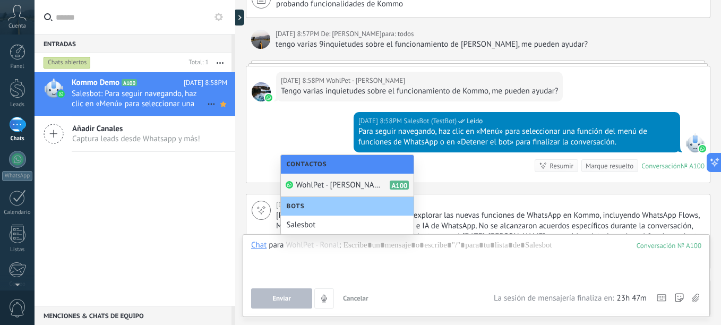
click at [373, 185] on div "WohlPet - Ronald A100" at bounding box center [347, 185] width 133 height 23
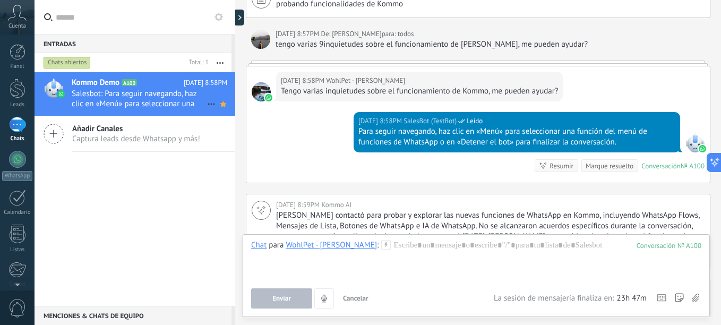
click at [155, 95] on span "Salesbot: Para seguir navegando, haz clic en «Menú» para seleccionar una funció…" at bounding box center [139, 99] width 135 height 20
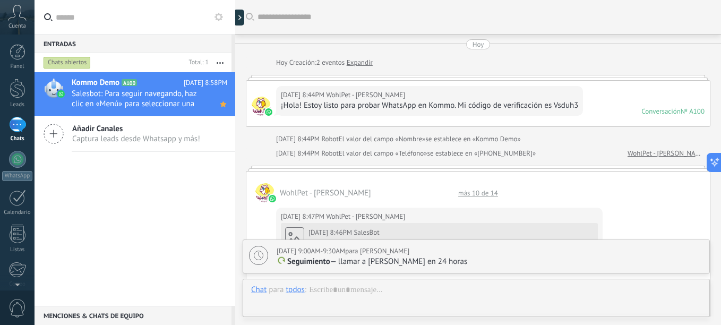
scroll to position [1261, 0]
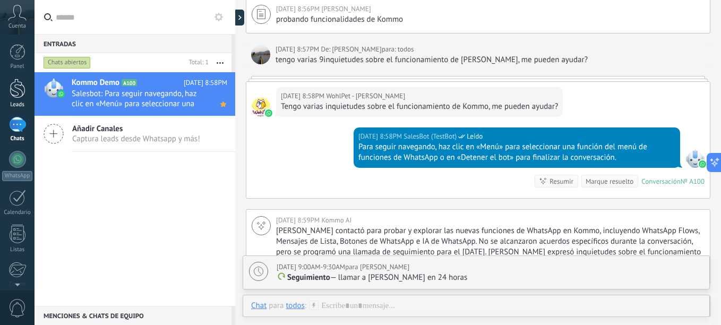
click at [20, 89] on div at bounding box center [18, 89] width 16 height 20
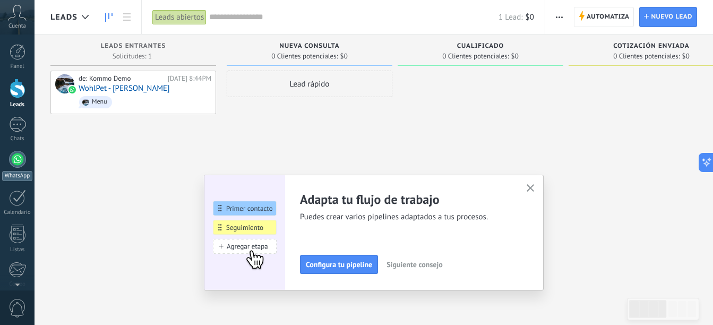
click at [13, 157] on div at bounding box center [17, 159] width 17 height 17
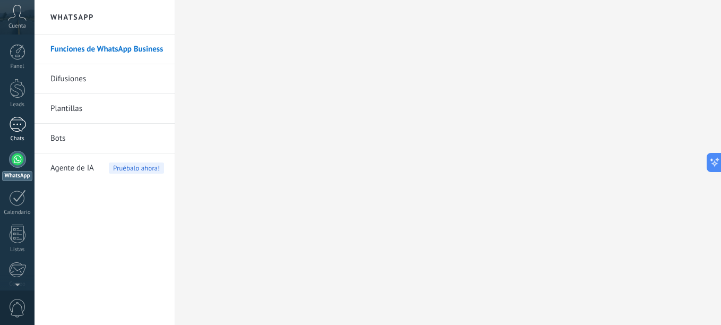
click at [12, 127] on div "1" at bounding box center [17, 124] width 17 height 15
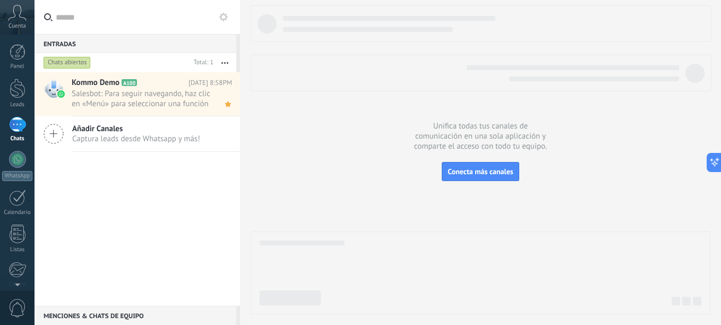
drag, startPoint x: 52, startPoint y: 135, endPoint x: 67, endPoint y: 134, distance: 15.4
click at [52, 135] on icon at bounding box center [54, 134] width 20 height 20
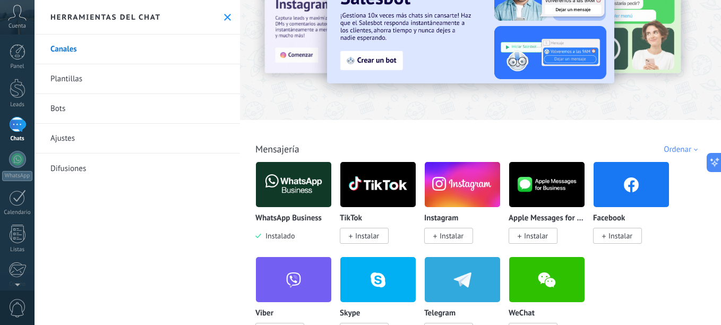
scroll to position [159, 0]
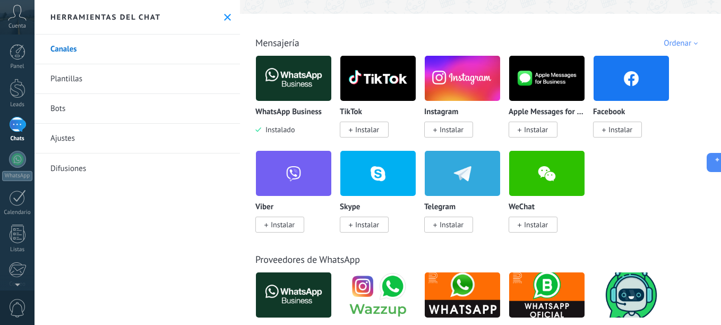
click at [457, 227] on span "Instalar" at bounding box center [452, 225] width 24 height 10
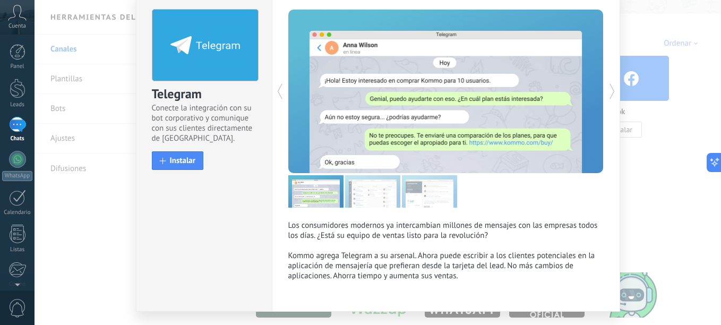
scroll to position [71, 0]
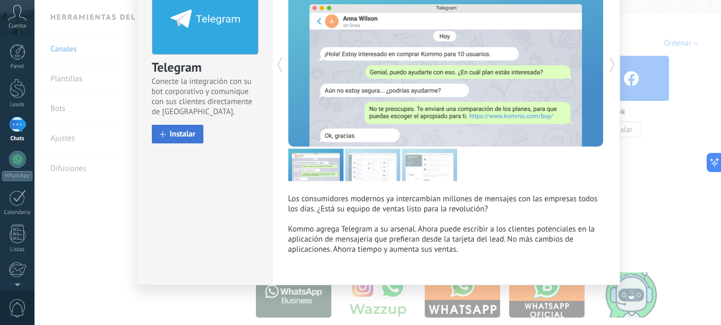
click at [171, 138] on span "Instalar" at bounding box center [183, 134] width 26 height 8
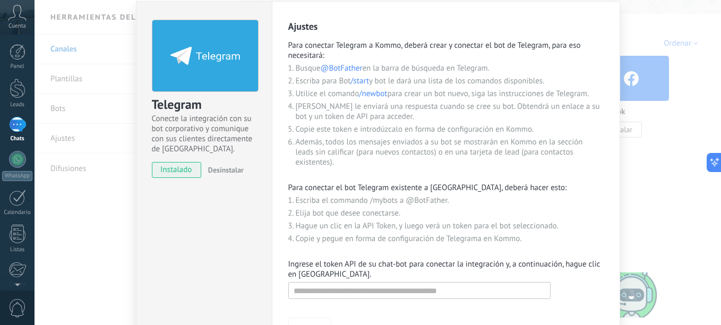
scroll to position [106, 0]
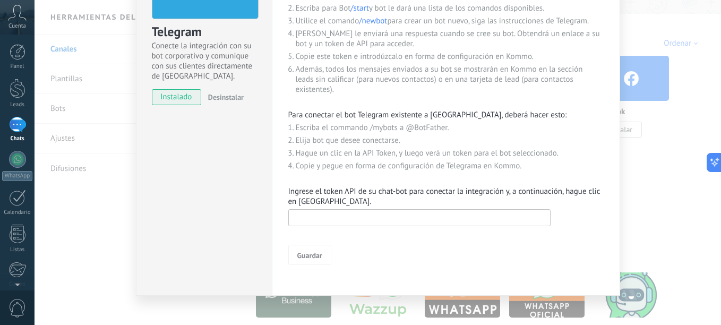
click at [334, 221] on input "text" at bounding box center [419, 217] width 262 height 17
paste input "**********"
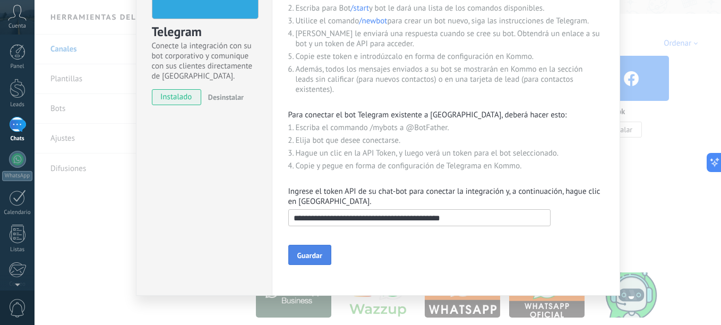
type input "**********"
click at [304, 258] on span "Guardar" at bounding box center [309, 255] width 25 height 7
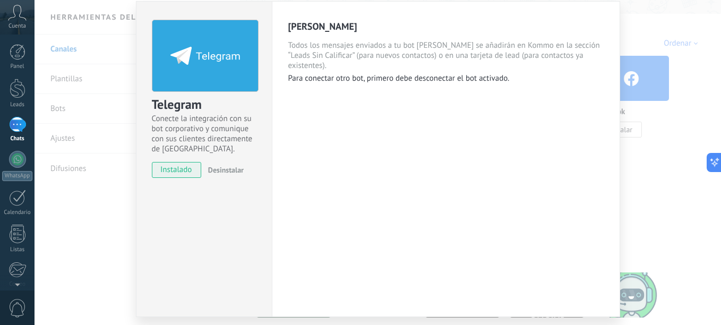
scroll to position [65, 0]
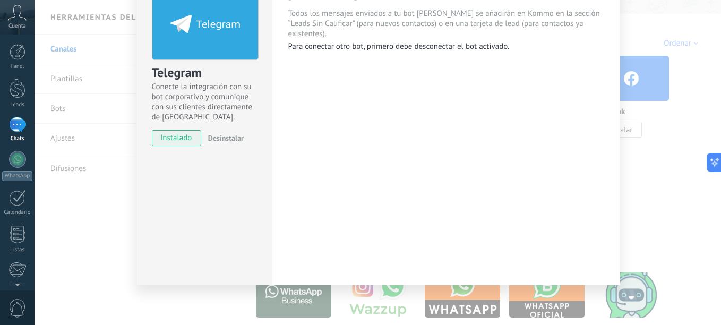
click at [642, 199] on div "Telegram Conecte la integración con su bot corporativo y comunique con sus clie…" at bounding box center [378, 162] width 687 height 325
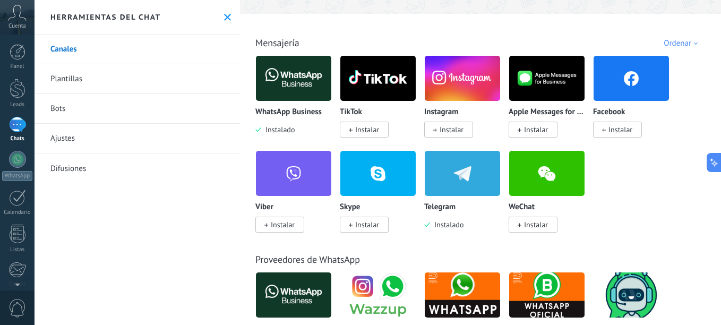
click at [19, 128] on div "1" at bounding box center [17, 124] width 17 height 15
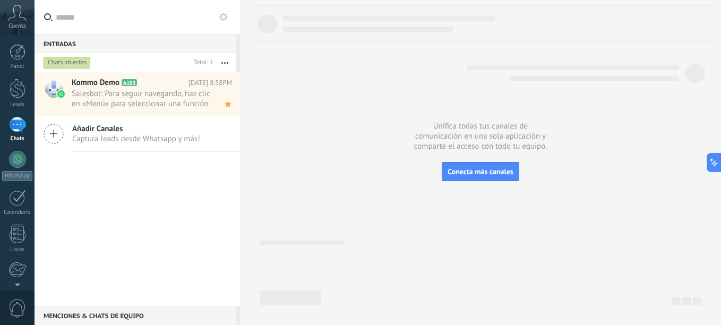
click at [148, 135] on span "Captura leads desde Whatsapp y más!" at bounding box center [136, 139] width 128 height 10
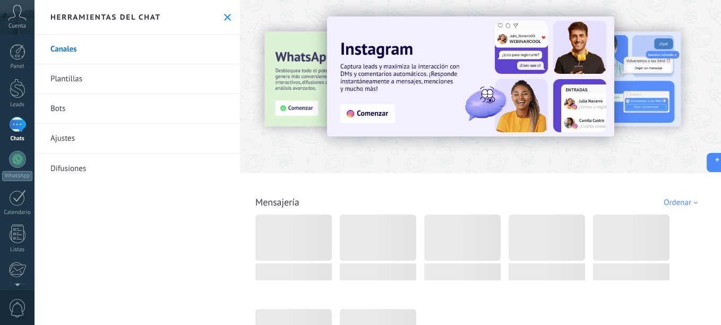
click at [96, 54] on link "Canales" at bounding box center [138, 50] width 206 height 30
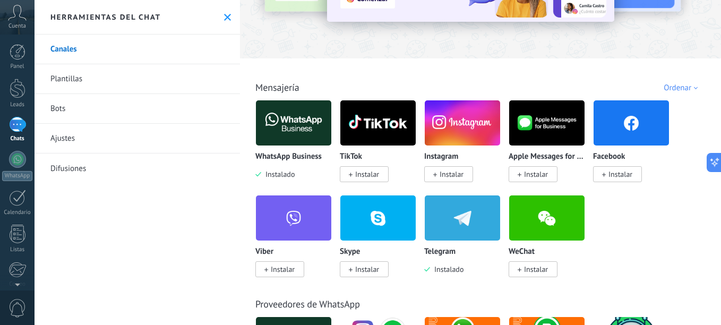
scroll to position [159, 0]
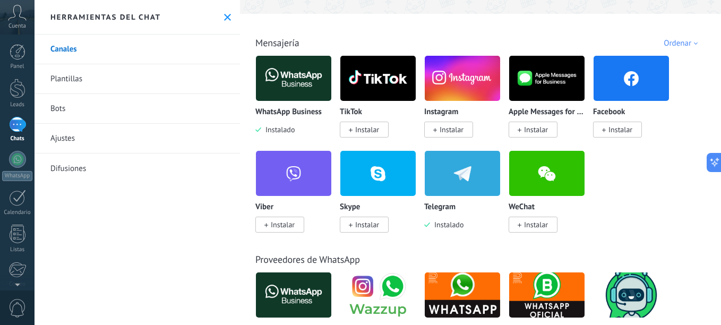
click at [453, 175] on img at bounding box center [462, 174] width 75 height 52
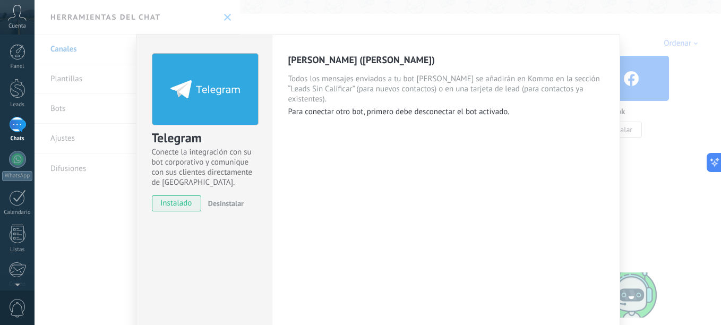
click at [634, 32] on div "Telegram Conecte la integración con su bot corporativo y comunique con sus clie…" at bounding box center [378, 162] width 687 height 325
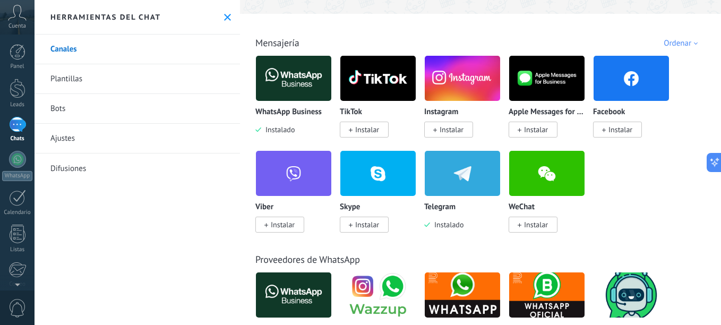
click at [13, 127] on div "1" at bounding box center [17, 124] width 17 height 15
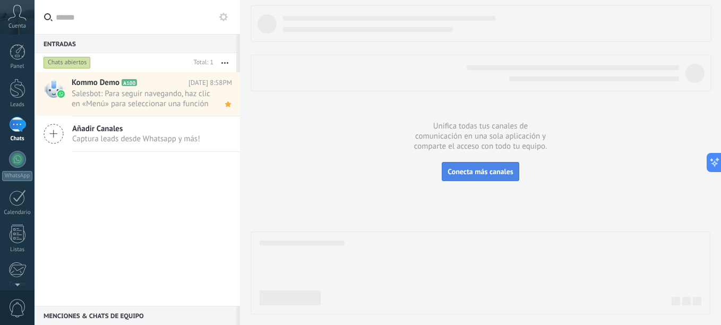
click at [493, 172] on span "Conecta más canales" at bounding box center [480, 172] width 65 height 10
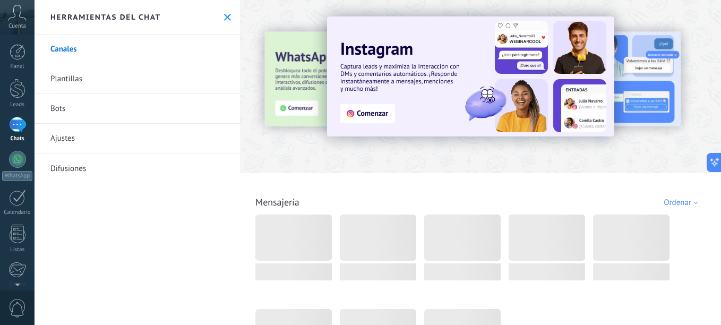
click at [17, 124] on div "1" at bounding box center [17, 124] width 17 height 15
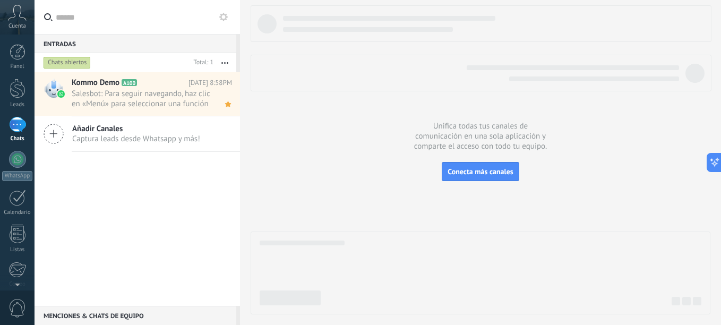
click at [62, 131] on icon at bounding box center [54, 134] width 20 height 20
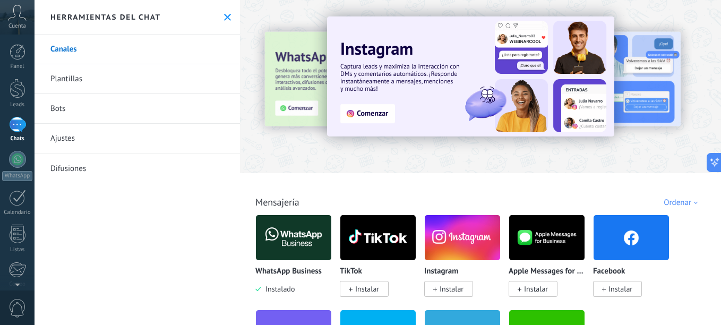
click at [106, 49] on link "Canales" at bounding box center [138, 50] width 206 height 30
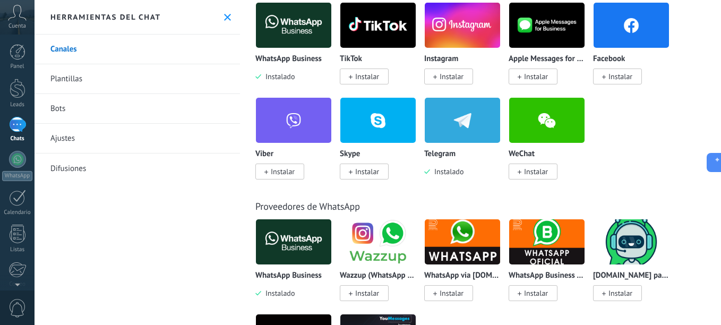
click at [475, 114] on img at bounding box center [462, 121] width 75 height 52
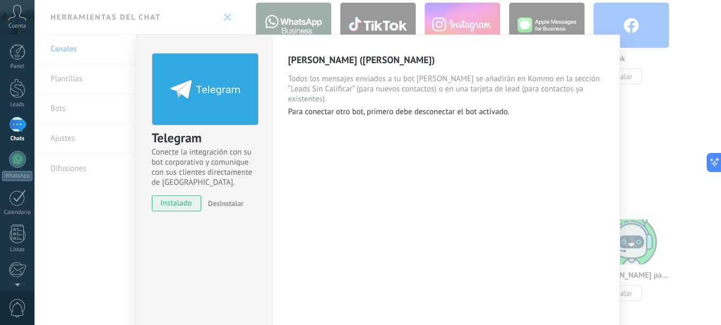
click at [459, 149] on div "Ron (Ron) Todos los mensajes enviados a tu bot Ron se añadirán en Kommo en la s…" at bounding box center [446, 193] width 348 height 316
click at [20, 127] on div "1" at bounding box center [17, 124] width 17 height 15
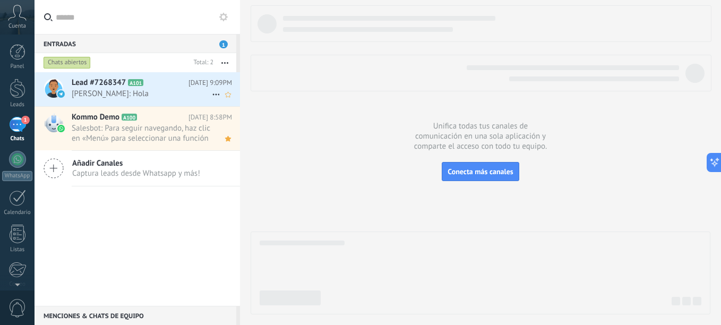
click at [170, 85] on h2 "Lead #7268347 A101" at bounding box center [130, 83] width 117 height 11
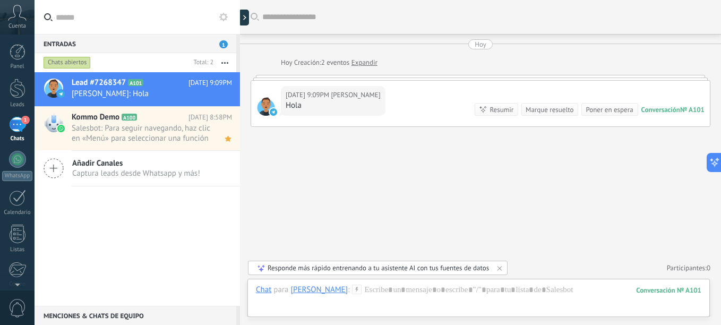
click at [375, 267] on div "Responde más rápido entrenando a tu asistente AI con tus fuentes de datos" at bounding box center [378, 267] width 221 height 9
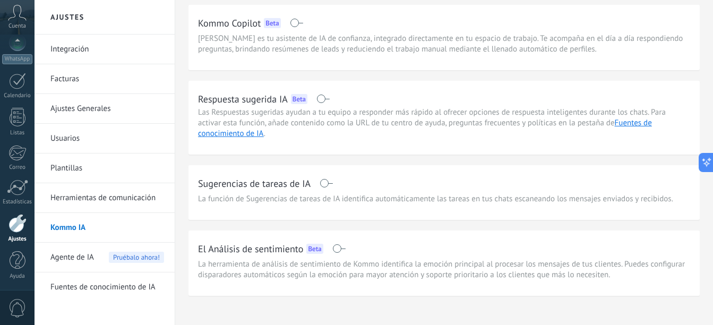
scroll to position [45, 0]
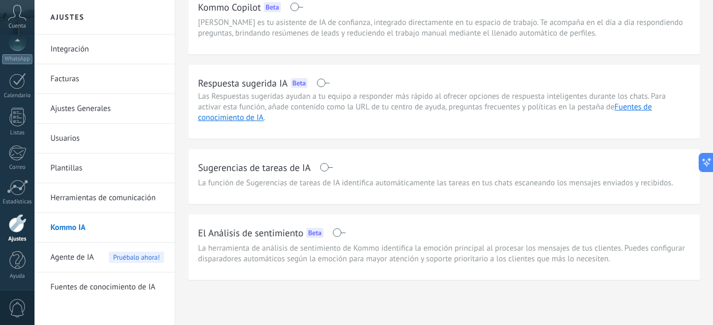
click at [339, 232] on span at bounding box center [339, 232] width 13 height 8
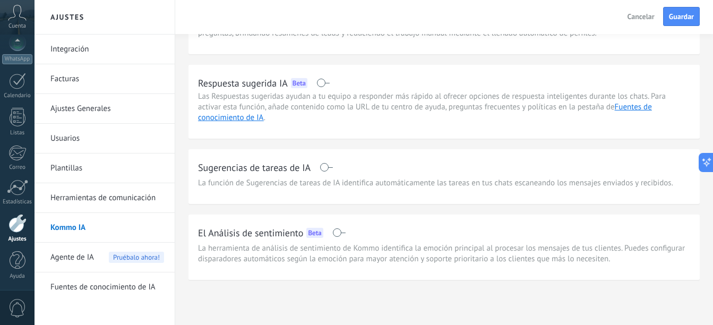
click at [339, 234] on span at bounding box center [339, 232] width 13 height 8
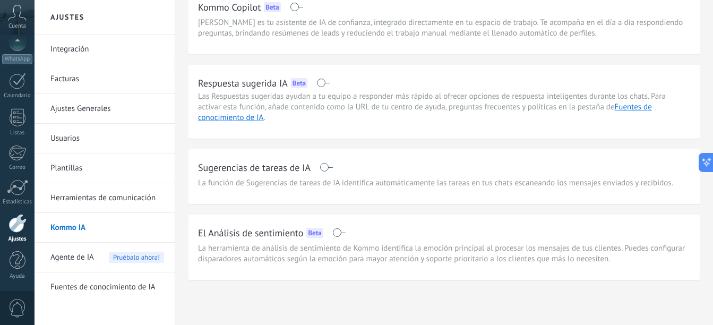
click at [328, 166] on span at bounding box center [326, 167] width 13 height 8
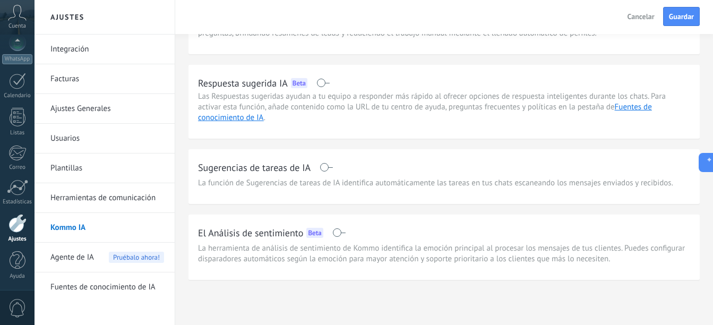
scroll to position [0, 0]
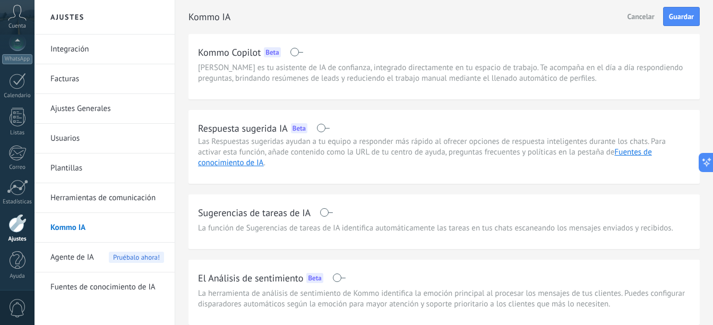
click at [326, 126] on span at bounding box center [323, 128] width 13 height 8
click at [637, 152] on link "Fuentes de conocimiento de IA" at bounding box center [425, 157] width 454 height 21
click at [684, 8] on button "Guardar" at bounding box center [681, 16] width 37 height 19
click at [636, 147] on link "Fuentes de conocimiento de IA" at bounding box center [425, 157] width 454 height 21
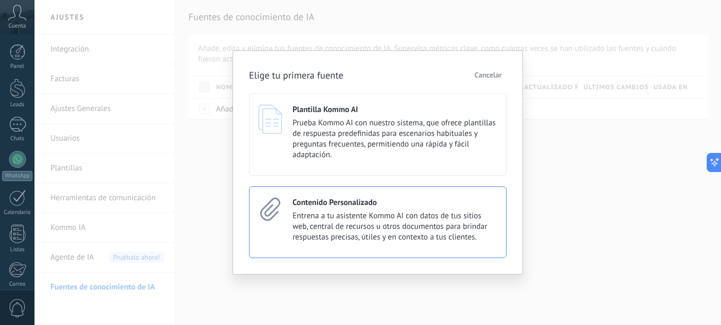
scroll to position [868, 0]
click at [391, 220] on span "Entrena a tu asistente Kommo AI con datos de tus sitios web, central de recurso…" at bounding box center [395, 227] width 204 height 32
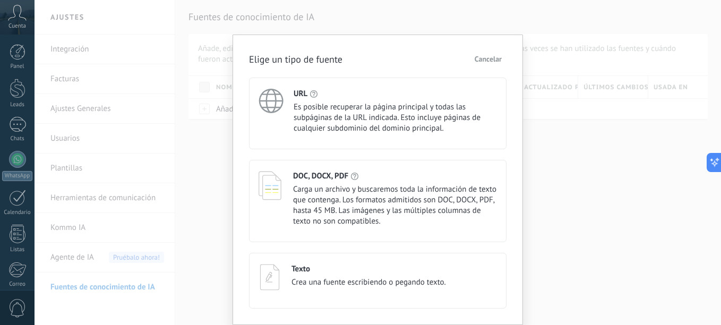
click at [350, 117] on span "Es posible recuperar la página principal y todas las subpáginas de la URL indic…" at bounding box center [395, 118] width 203 height 32
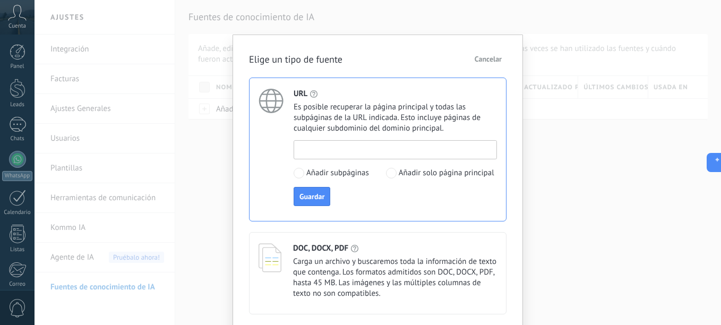
click at [339, 146] on input at bounding box center [395, 149] width 202 height 17
paste input "**********"
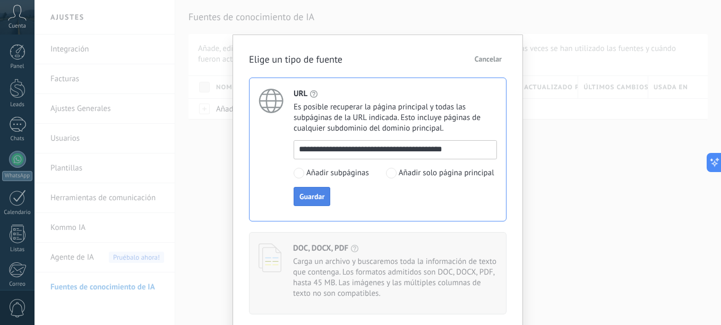
type input "**********"
click at [318, 198] on span "Guardar" at bounding box center [312, 196] width 25 height 7
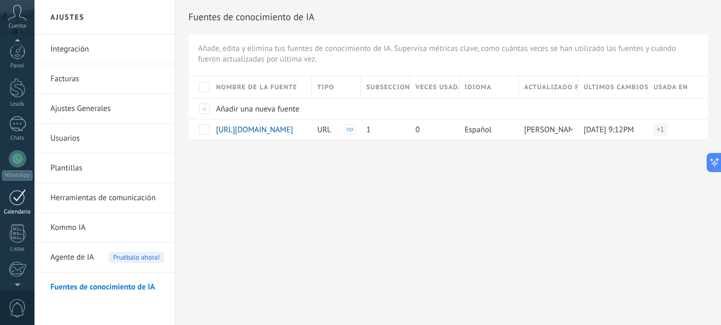
scroll to position [0, 0]
click at [19, 127] on div at bounding box center [17, 124] width 17 height 15
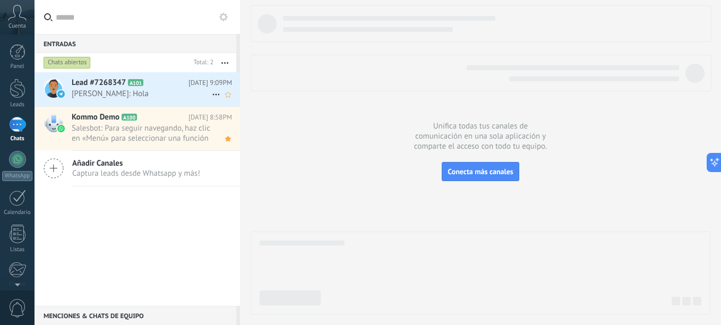
click at [116, 92] on span "[PERSON_NAME]: Hola" at bounding box center [142, 94] width 140 height 10
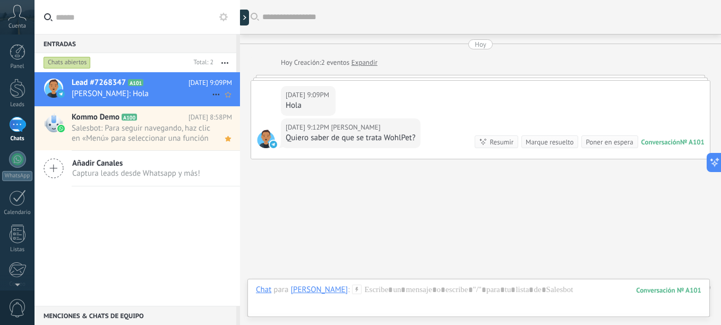
scroll to position [20, 0]
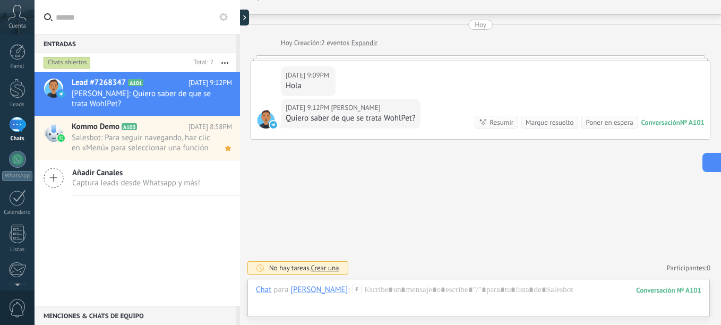
click at [712, 163] on icon at bounding box center [710, 162] width 11 height 11
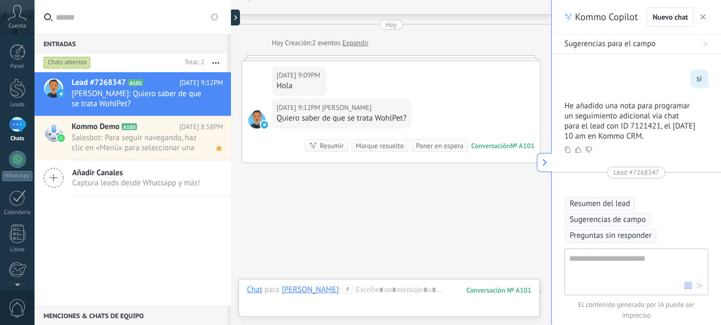
click at [615, 235] on span "Preguntas sin responder" at bounding box center [611, 236] width 82 height 11
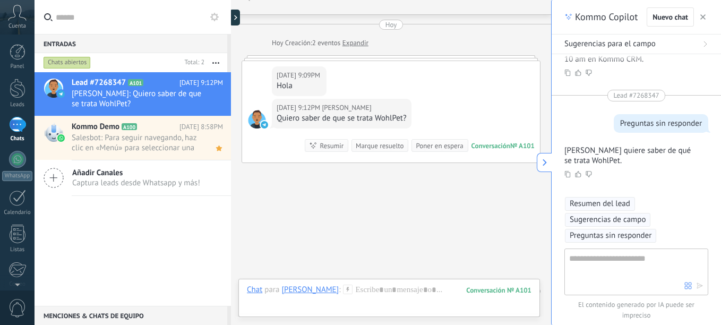
scroll to position [945, 0]
click at [705, 16] on use "button" at bounding box center [703, 16] width 5 height 5
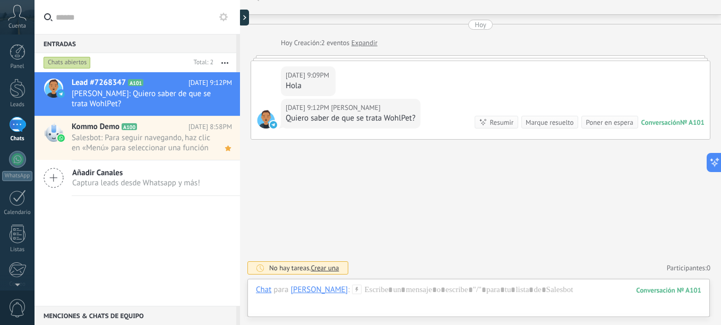
click at [679, 289] on div "101" at bounding box center [668, 290] width 65 height 9
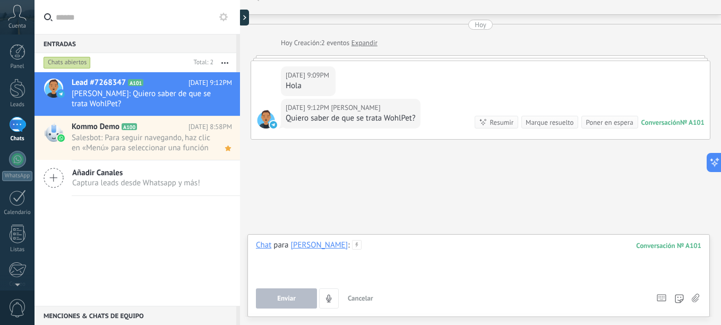
click at [434, 251] on div at bounding box center [479, 260] width 446 height 40
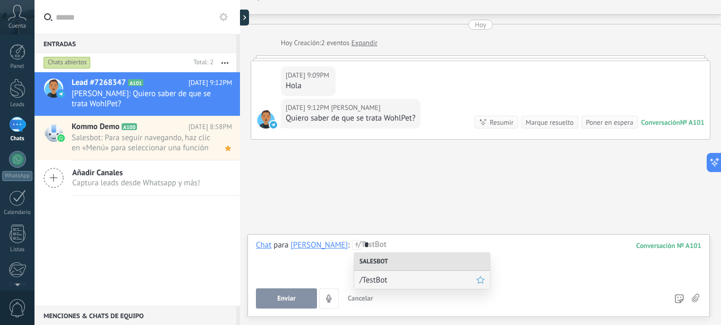
click at [382, 280] on span "/TestBot" at bounding box center [418, 280] width 117 height 10
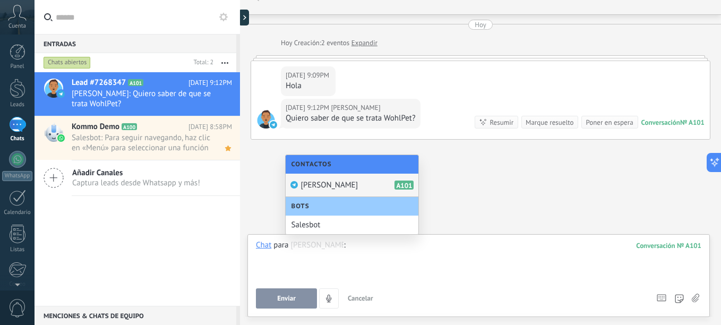
click at [365, 184] on div "[PERSON_NAME] A101" at bounding box center [352, 185] width 133 height 23
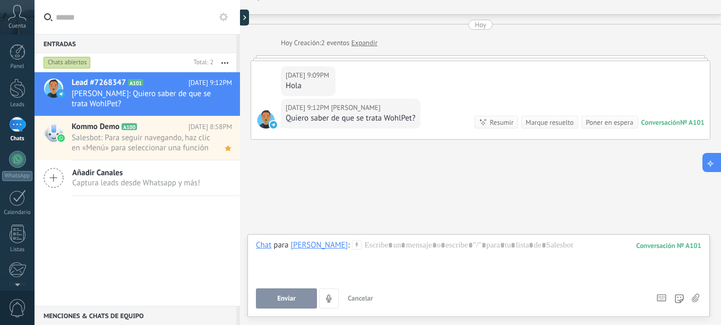
click at [710, 158] on icon at bounding box center [710, 162] width 11 height 11
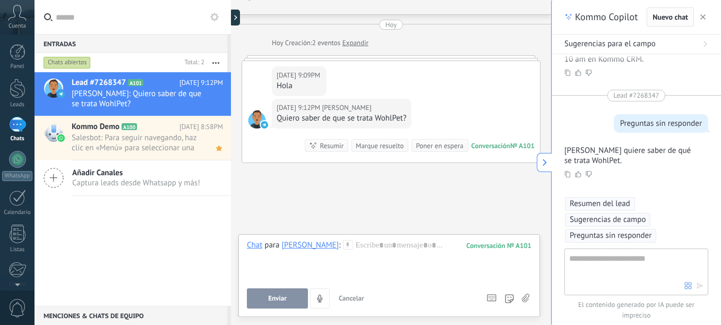
click at [675, 14] on span "Nuevo chat" at bounding box center [671, 16] width 36 height 7
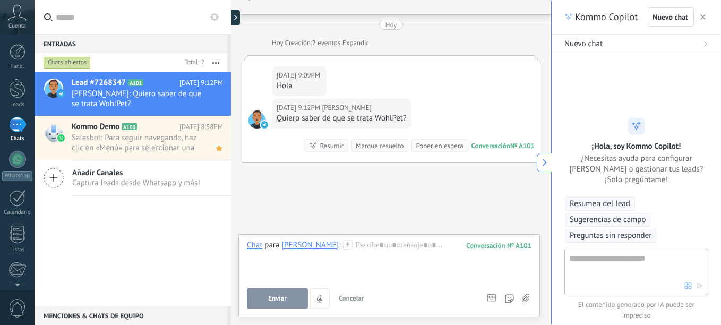
scroll to position [0, 0]
click at [611, 260] on textarea at bounding box center [626, 271] width 115 height 38
type textarea "**********"
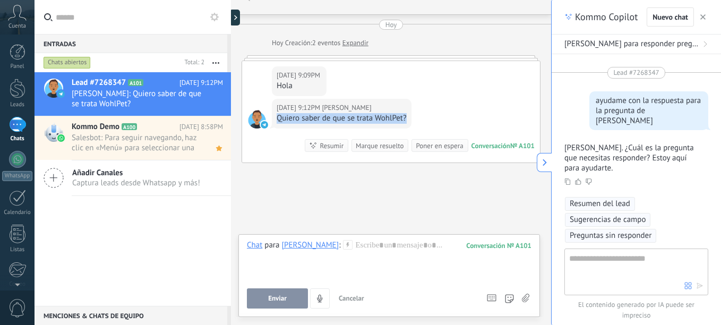
drag, startPoint x: 277, startPoint y: 117, endPoint x: 408, endPoint y: 118, distance: 130.7
click at [408, 118] on div "[DATE] 9:12PM [PERSON_NAME] Quiero saber de que se trata WohlPet?" at bounding box center [342, 114] width 140 height 30
copy div "Quiero saber de que se trata WohlPet?"
click at [653, 261] on textarea at bounding box center [626, 271] width 115 height 38
paste textarea "**********"
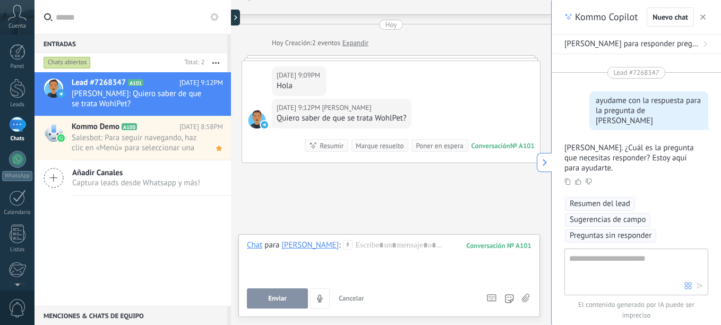
type textarea "**********"
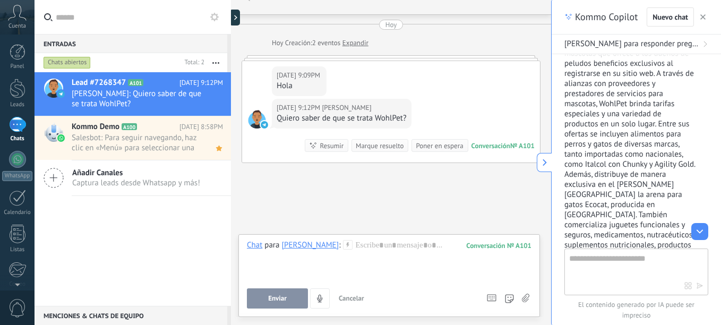
scroll to position [233, 0]
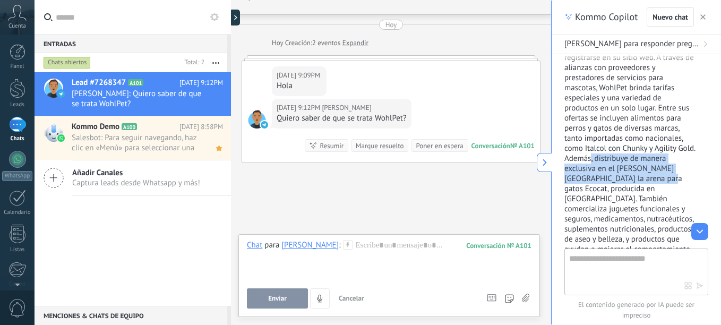
drag, startPoint x: 610, startPoint y: 150, endPoint x: 647, endPoint y: 169, distance: 41.1
click at [647, 169] on p "WohlPet es un club virtual para mascotas que ofrece a los dueños de peludos ben…" at bounding box center [630, 163] width 131 height 283
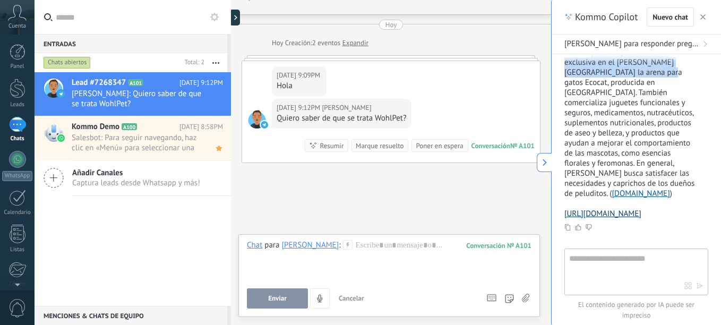
scroll to position [392, 0]
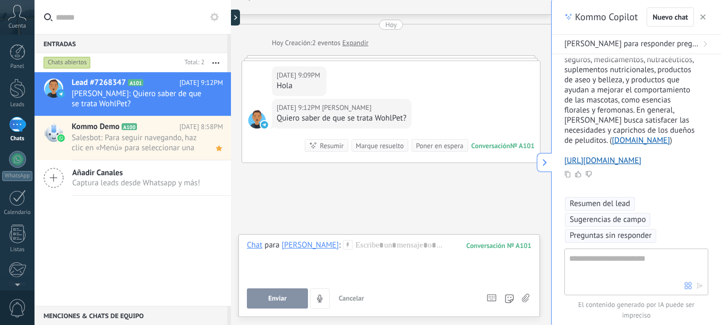
click at [544, 161] on icon at bounding box center [544, 162] width 7 height 7
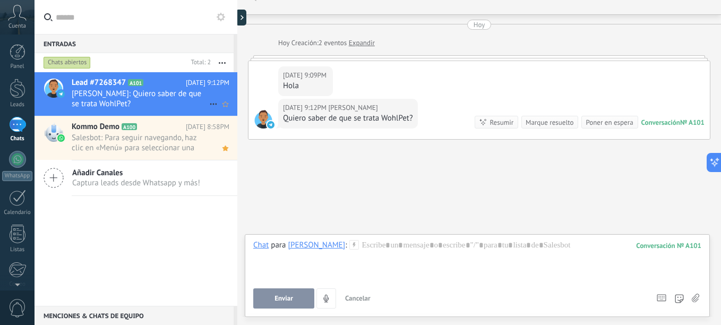
click at [113, 83] on span "Lead #7268347" at bounding box center [99, 83] width 54 height 11
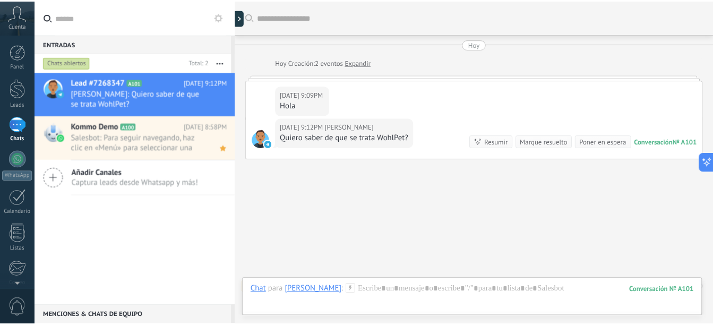
scroll to position [20, 0]
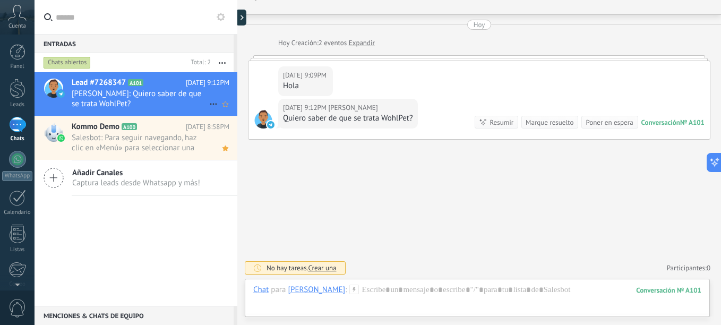
click at [209, 101] on icon at bounding box center [213, 104] width 13 height 13
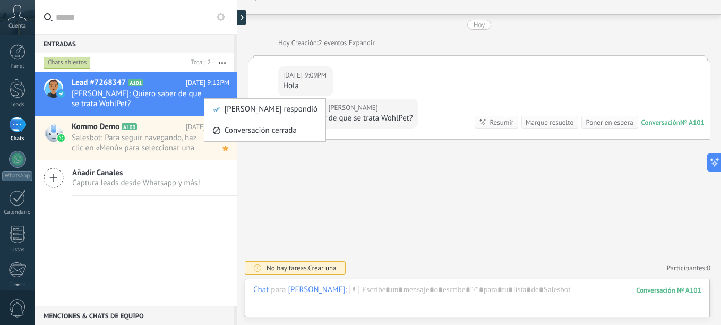
click at [202, 92] on div at bounding box center [360, 162] width 721 height 325
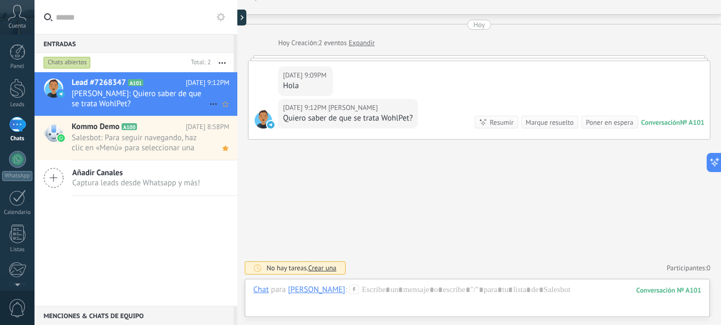
click at [192, 91] on span "[PERSON_NAME]: Quiero saber de que se trata WohlPet?" at bounding box center [141, 99] width 138 height 20
click at [210, 105] on use at bounding box center [213, 105] width 7 height 2
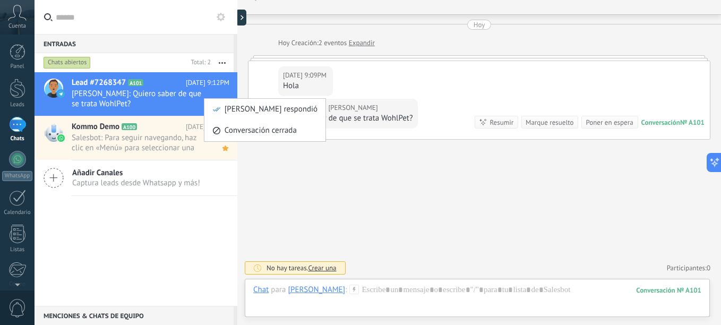
click at [150, 91] on div at bounding box center [360, 162] width 721 height 325
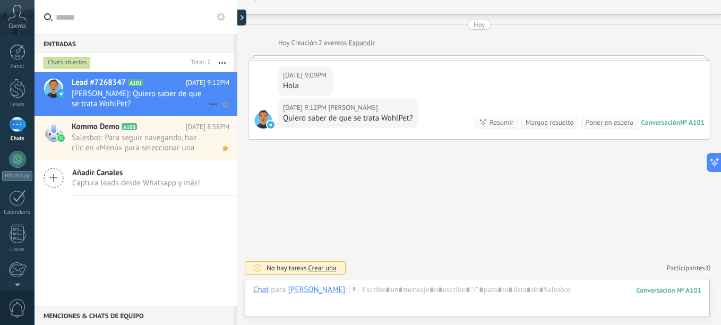
click at [210, 82] on span "[DATE] 9:12PM" at bounding box center [208, 83] width 44 height 11
click at [223, 64] on button "button" at bounding box center [222, 62] width 23 height 19
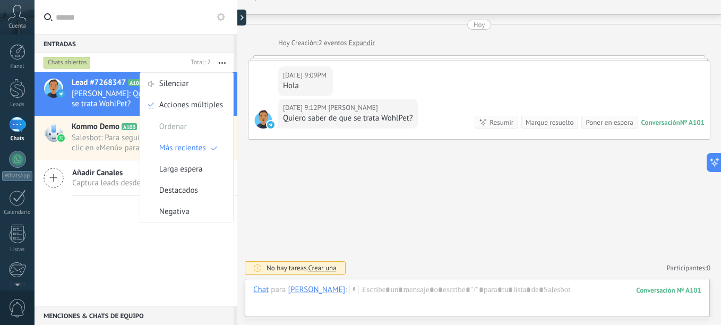
click at [93, 93] on span "[PERSON_NAME]: Quiero saber de que se trata WohlPet?" at bounding box center [141, 99] width 138 height 20
click at [18, 98] on link "Leads" at bounding box center [17, 94] width 35 height 30
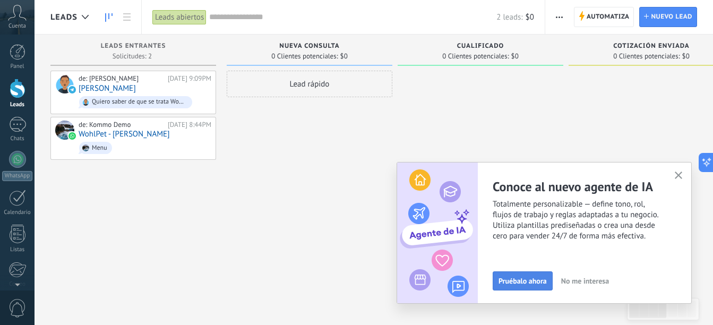
click at [512, 279] on span "Pruébalo ahora" at bounding box center [523, 280] width 48 height 7
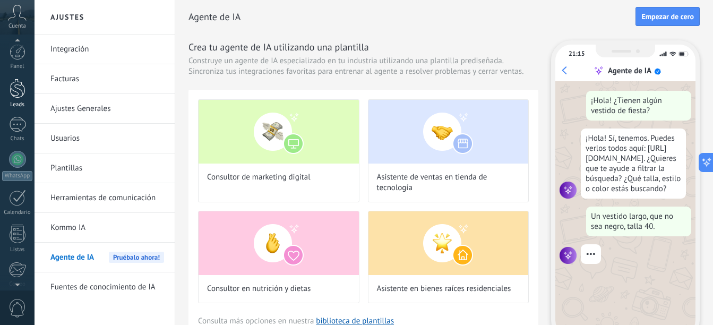
click at [12, 97] on div at bounding box center [18, 89] width 16 height 20
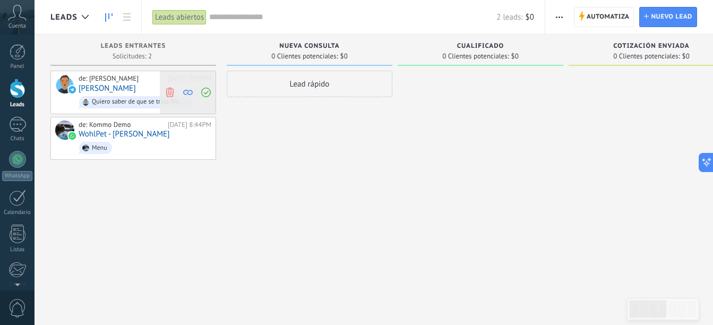
click at [187, 90] on icon at bounding box center [188, 93] width 10 height 10
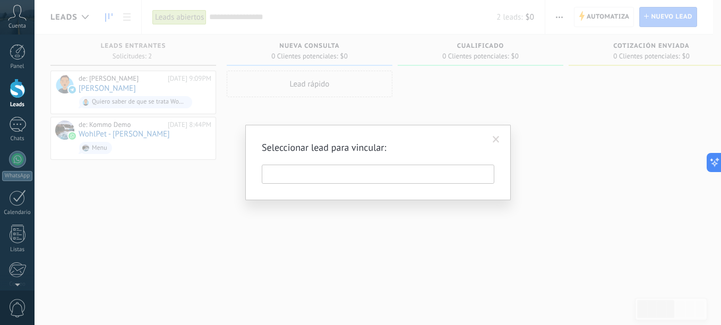
click at [425, 175] on input "text" at bounding box center [378, 174] width 233 height 19
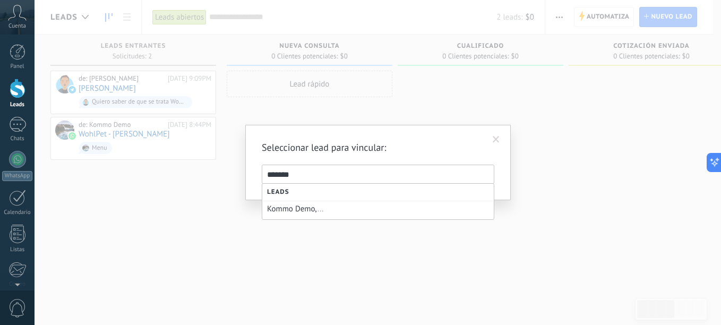
drag, startPoint x: 306, startPoint y: 174, endPoint x: 245, endPoint y: 174, distance: 60.6
click at [245, 174] on div "Seleccionar lead para vincular: Leads Kommo Demo, ... *******" at bounding box center [378, 162] width 266 height 75
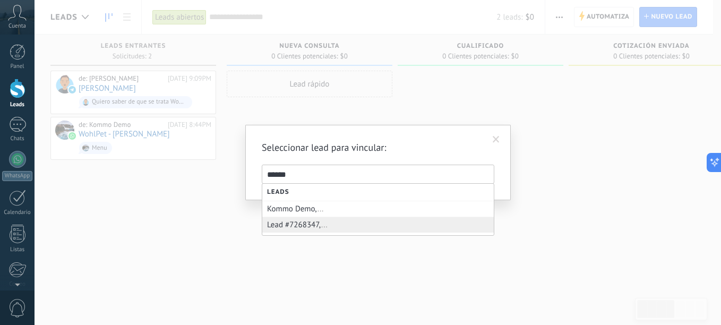
type input "******"
click at [304, 227] on div "Lead #7268347, ..." at bounding box center [378, 225] width 222 height 10
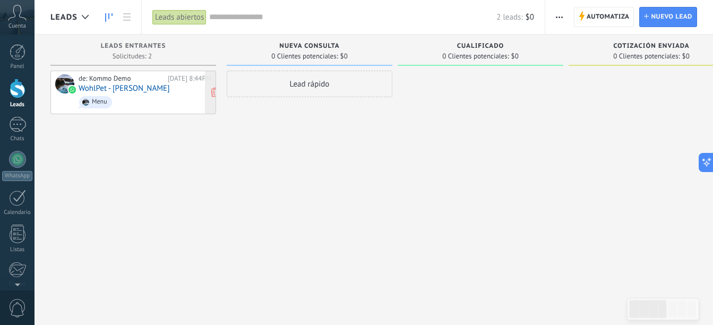
click at [142, 90] on div "de: Kommo Demo [DATE] 8:44PM WohlPet - [PERSON_NAME]" at bounding box center [145, 92] width 133 height 36
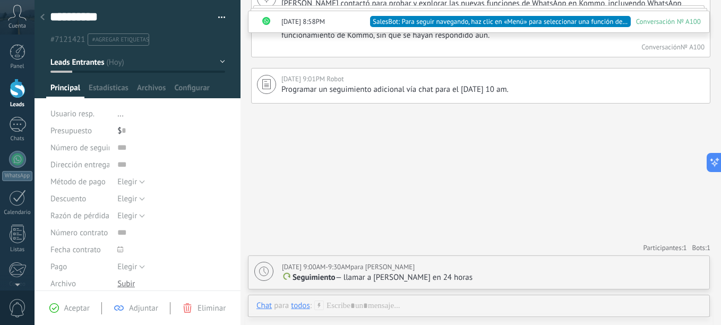
scroll to position [1489, 0]
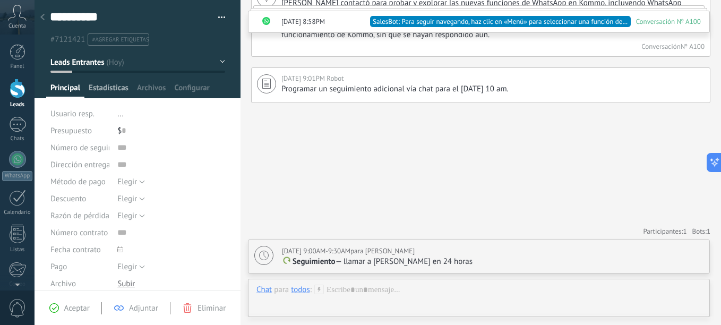
click at [112, 91] on span "Estadísticas" at bounding box center [109, 90] width 40 height 15
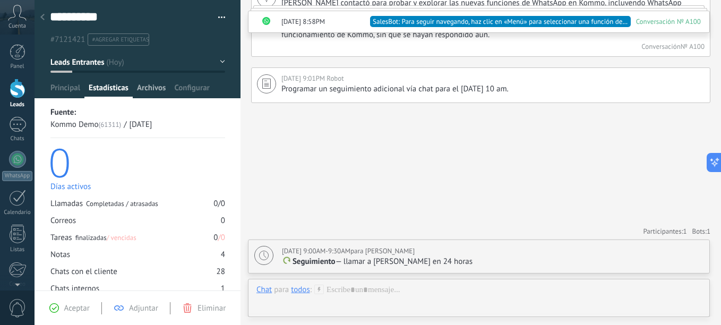
click at [166, 89] on span "Archivos" at bounding box center [151, 90] width 29 height 15
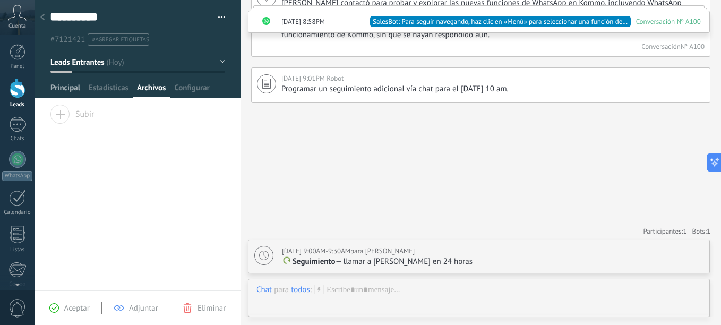
click at [62, 89] on span "Principal" at bounding box center [65, 90] width 30 height 15
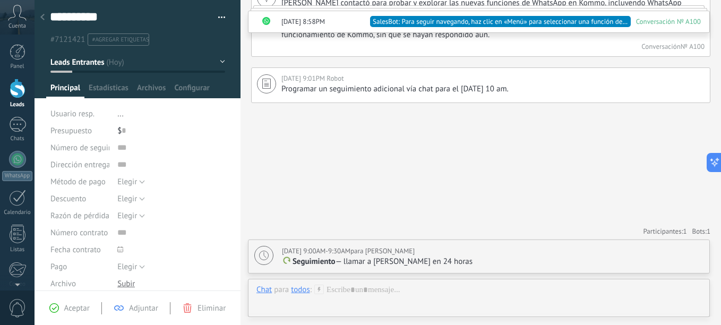
click at [44, 22] on div at bounding box center [42, 17] width 15 height 21
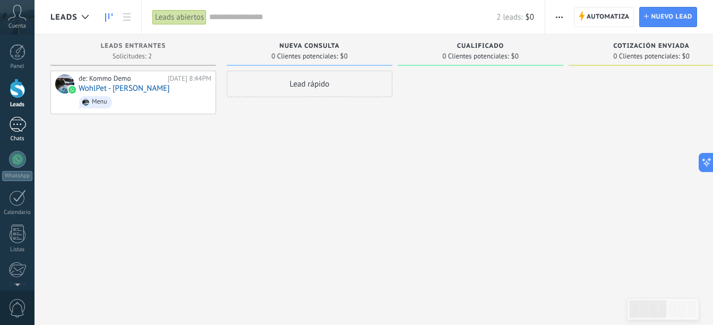
click at [20, 123] on div at bounding box center [17, 124] width 17 height 15
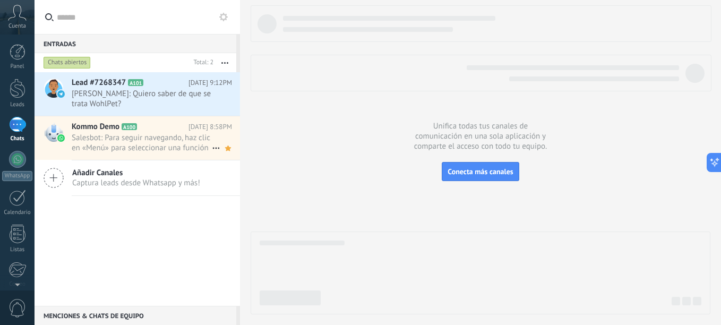
click at [119, 137] on span "Salesbot: Para seguir navegando, haz clic en «Menú» para seleccionar una funció…" at bounding box center [142, 143] width 140 height 20
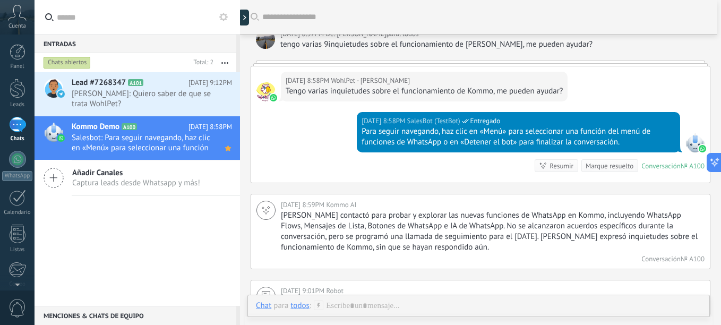
scroll to position [1171, 0]
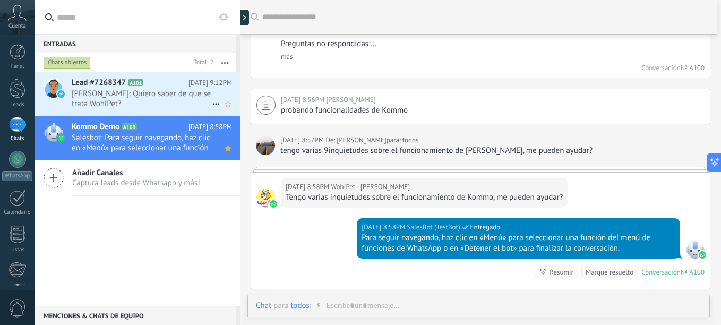
click at [167, 93] on span "[PERSON_NAME]: Quiero saber de que se trata WohlPet?" at bounding box center [142, 99] width 140 height 20
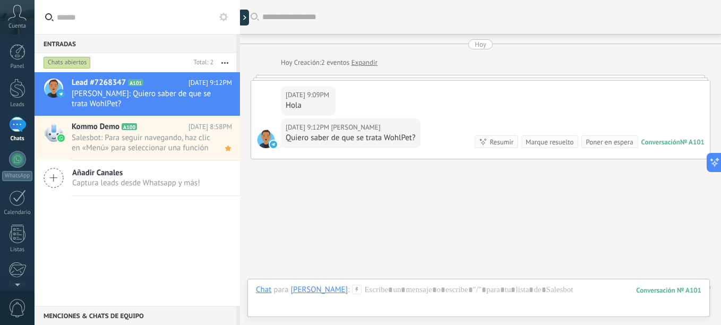
scroll to position [20, 0]
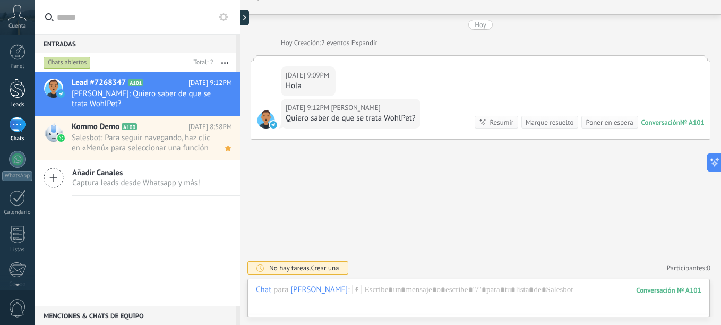
click at [12, 92] on div at bounding box center [18, 89] width 16 height 20
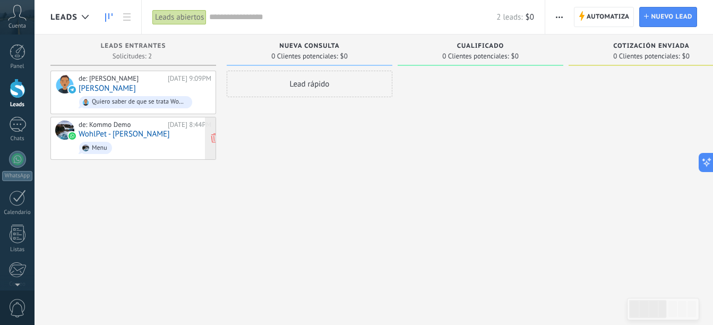
click at [169, 150] on span "Menu" at bounding box center [145, 148] width 133 height 16
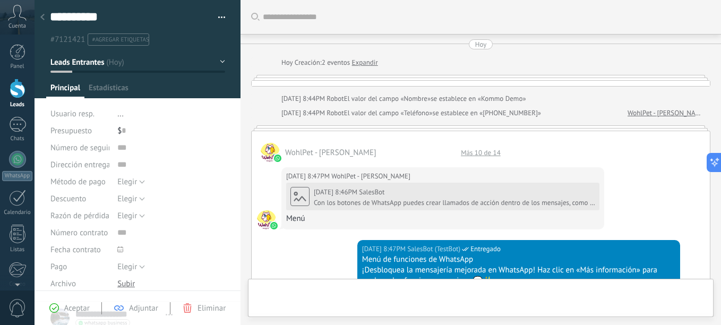
type textarea "**********"
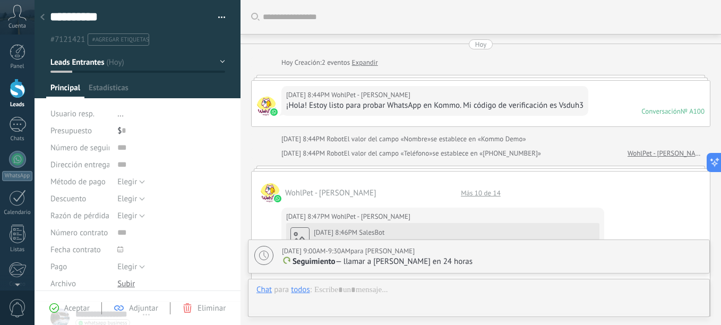
scroll to position [1489, 0]
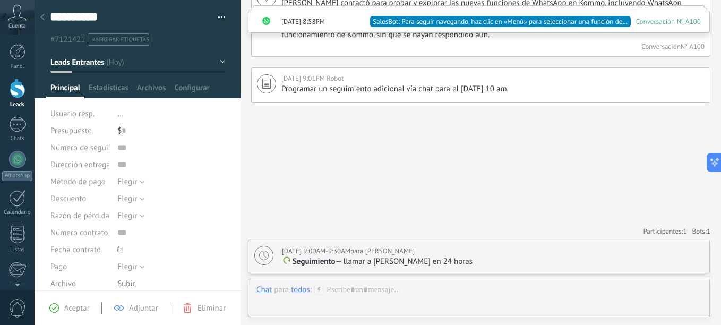
click at [42, 18] on use at bounding box center [42, 17] width 4 height 6
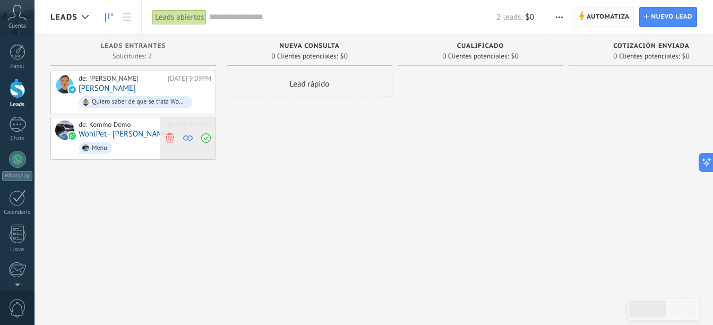
click at [186, 138] on icon at bounding box center [188, 138] width 10 height 10
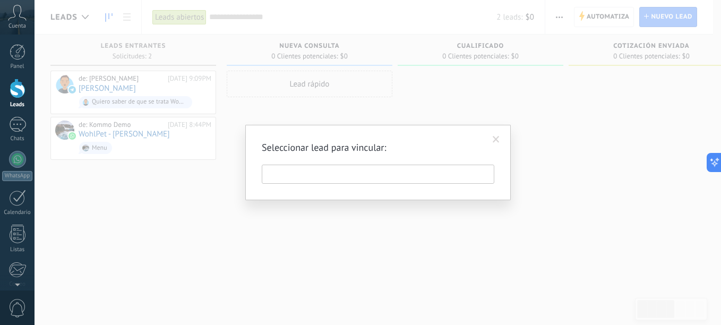
click at [401, 172] on input "text" at bounding box center [378, 174] width 233 height 19
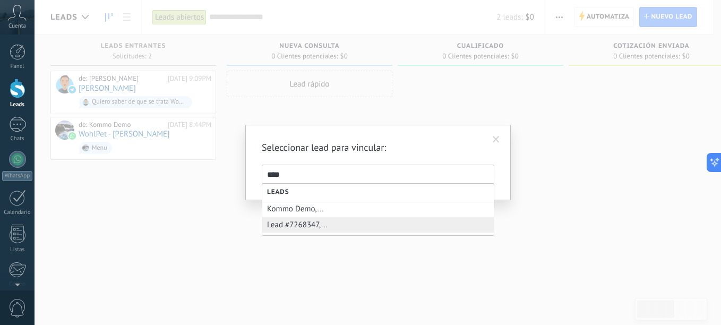
type input "****"
click at [314, 226] on div "Lead #7268347, ..." at bounding box center [378, 225] width 222 height 10
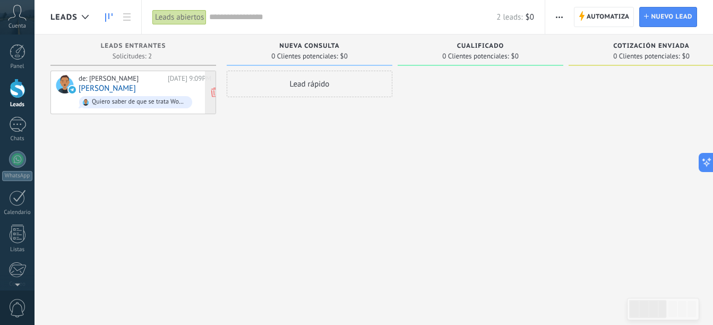
click at [135, 83] on div "de: [PERSON_NAME][DATE] 9:09PM [PERSON_NAME] Quiero saber de que se trata WohlP…" at bounding box center [145, 92] width 133 height 36
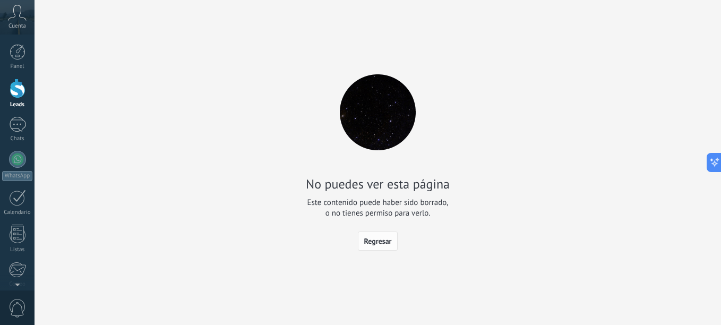
click at [381, 240] on span "Regresar" at bounding box center [378, 240] width 28 height 7
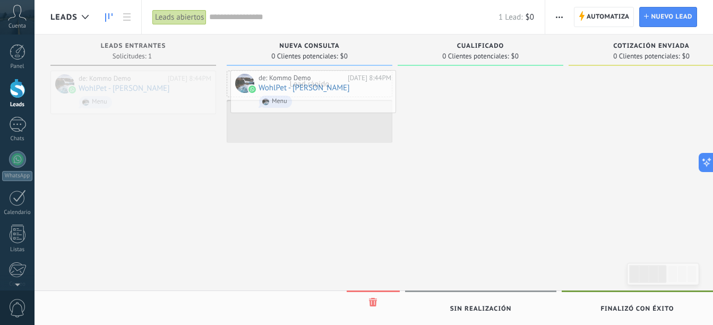
drag, startPoint x: 151, startPoint y: 87, endPoint x: 314, endPoint y: 190, distance: 193.2
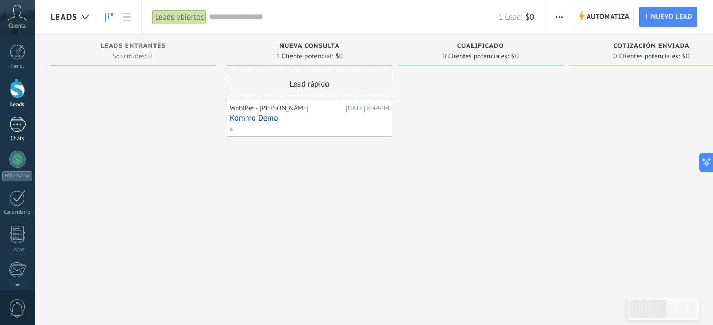
click at [18, 121] on div at bounding box center [17, 124] width 17 height 15
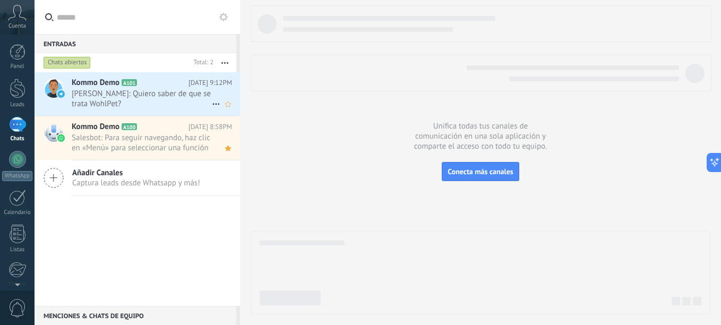
click at [166, 97] on span "[PERSON_NAME]: Quiero saber de que se trata WohlPet?" at bounding box center [142, 99] width 140 height 20
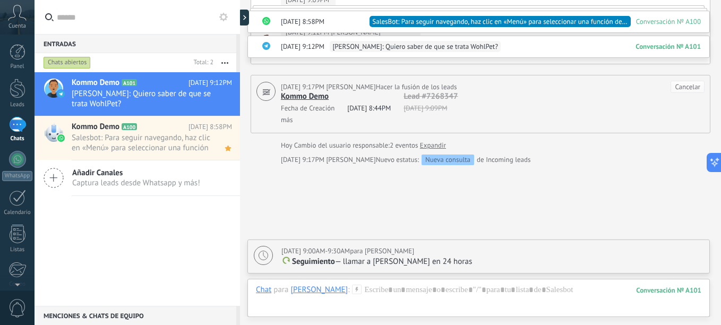
scroll to position [1699, 0]
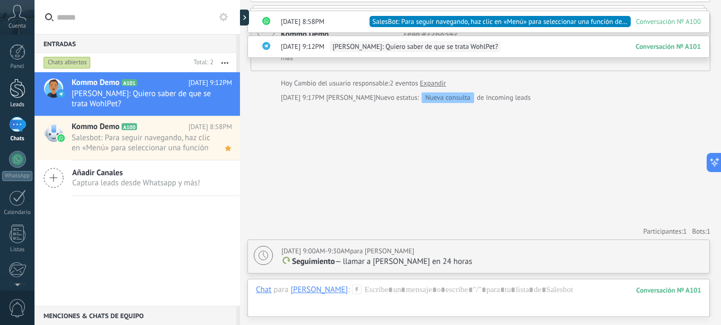
click at [14, 92] on div at bounding box center [18, 89] width 16 height 20
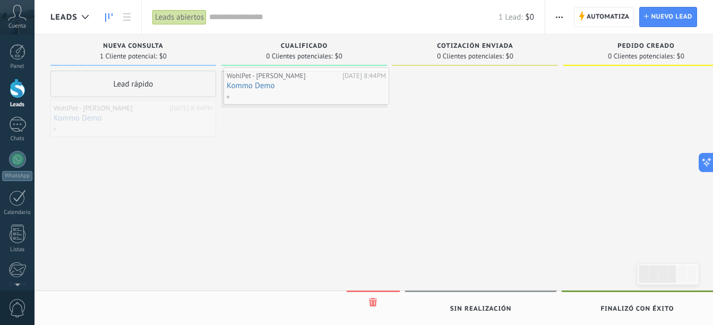
drag, startPoint x: 123, startPoint y: 114, endPoint x: 296, endPoint y: 81, distance: 176.2
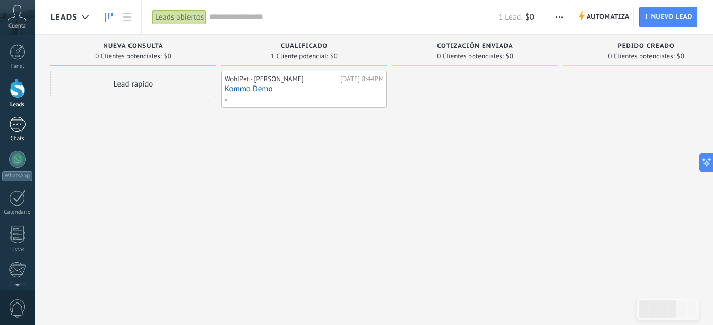
click at [16, 131] on div at bounding box center [17, 124] width 17 height 15
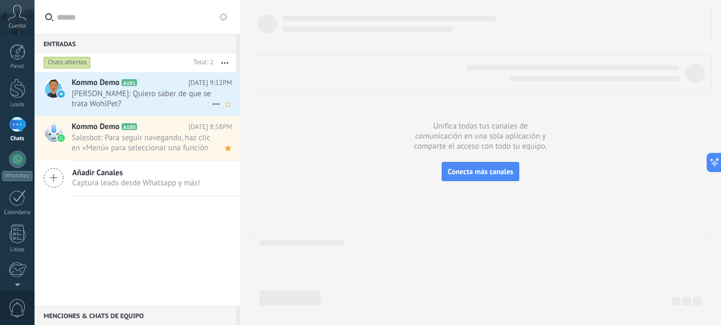
click at [140, 101] on span "[PERSON_NAME]: Quiero saber de que se trata WohlPet?" at bounding box center [142, 99] width 140 height 20
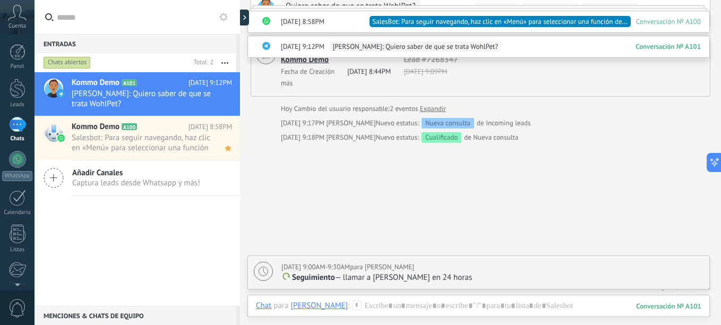
scroll to position [1660, 0]
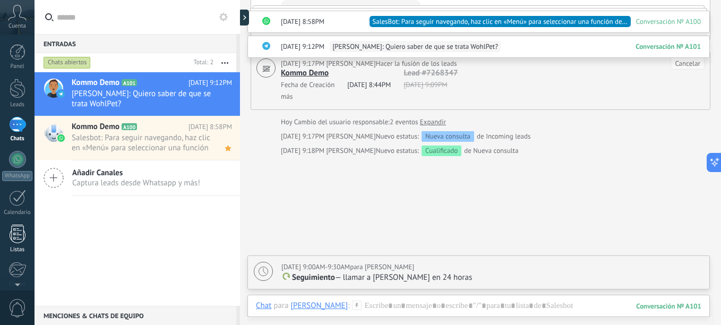
click at [15, 243] on div at bounding box center [18, 234] width 16 height 19
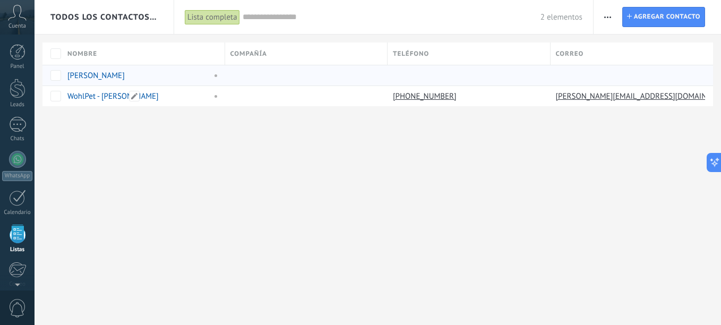
scroll to position [66, 0]
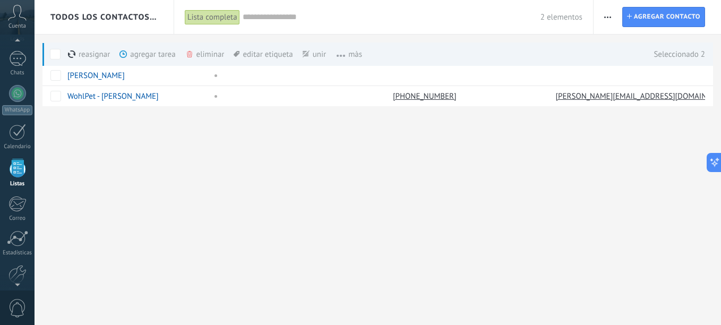
click at [313, 55] on div "unir màs" at bounding box center [332, 53] width 59 height 23
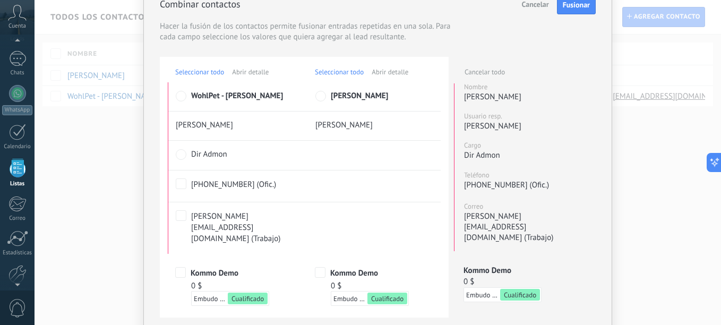
scroll to position [0, 0]
click at [331, 74] on span "Seleccionar todo" at bounding box center [339, 71] width 49 height 9
click at [572, 7] on span "Fusionar" at bounding box center [576, 4] width 27 height 7
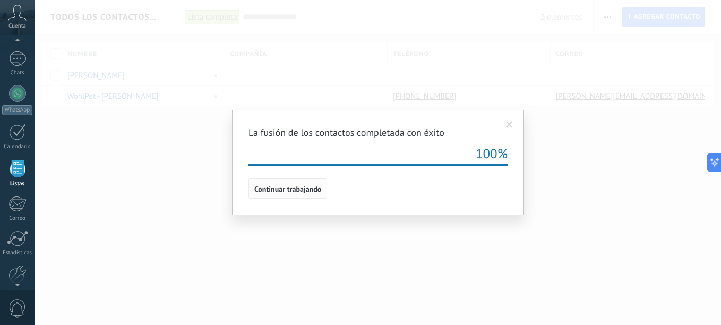
click at [282, 190] on span "Continuar trabajando" at bounding box center [287, 188] width 67 height 7
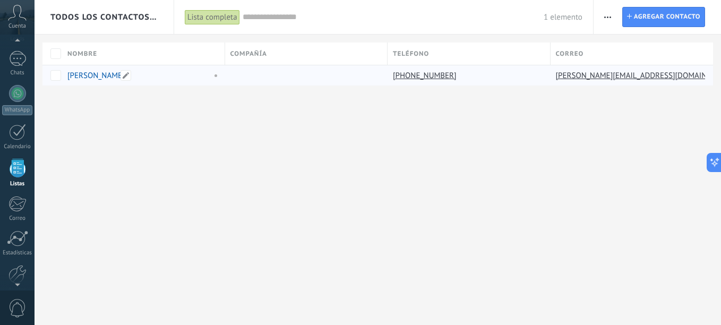
click at [82, 76] on link "[PERSON_NAME]" at bounding box center [95, 76] width 57 height 10
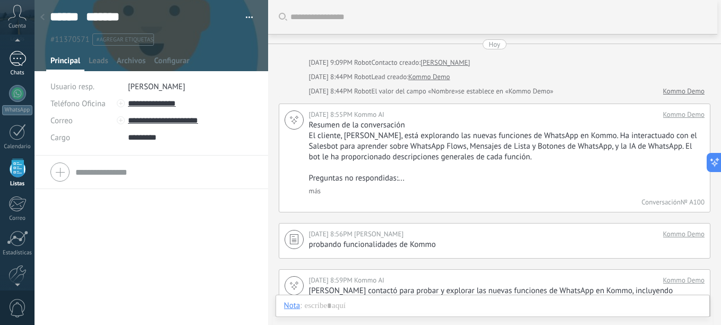
click at [20, 59] on div at bounding box center [17, 58] width 17 height 15
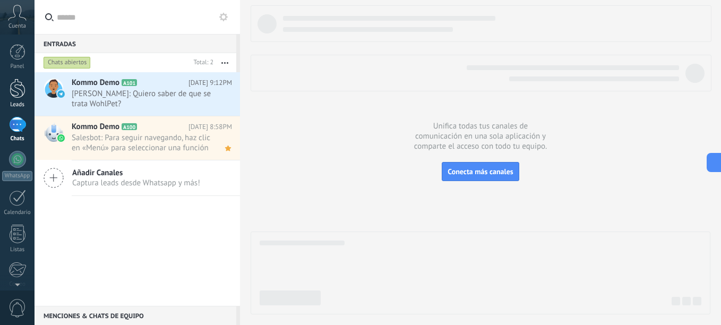
click at [19, 97] on div at bounding box center [18, 89] width 16 height 20
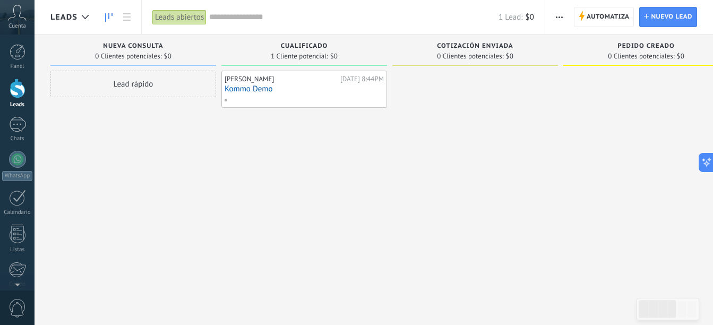
click at [266, 91] on link "Kommo Demo" at bounding box center [304, 88] width 159 height 9
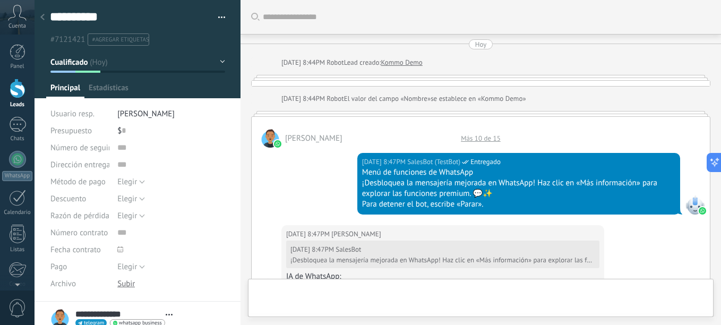
type textarea "**********"
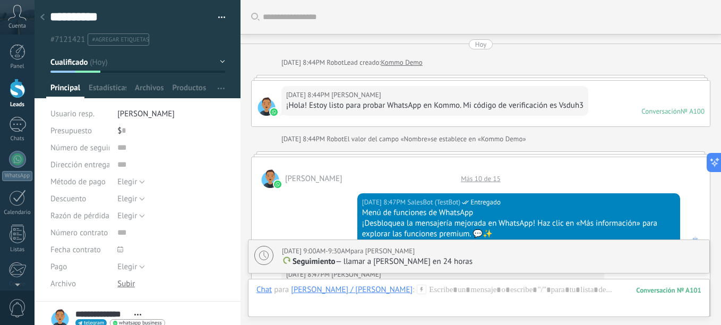
scroll to position [1605, 0]
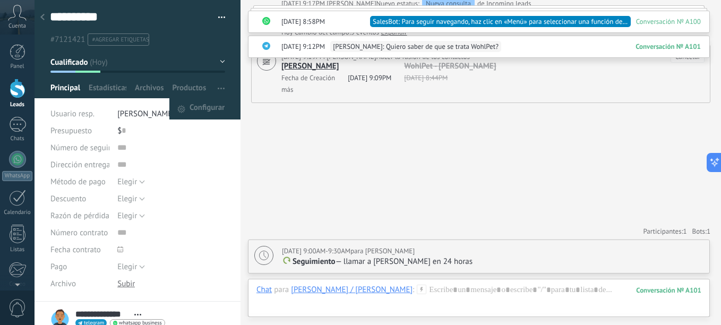
click at [218, 90] on span "button" at bounding box center [221, 88] width 7 height 20
click at [224, 63] on div at bounding box center [138, 49] width 207 height 98
click at [214, 60] on button "Cualificado" at bounding box center [137, 62] width 175 height 19
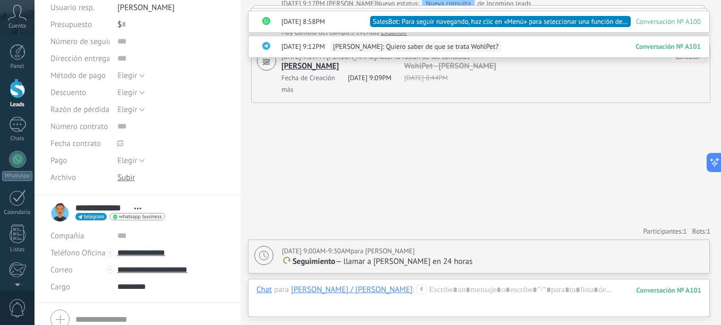
scroll to position [151, 0]
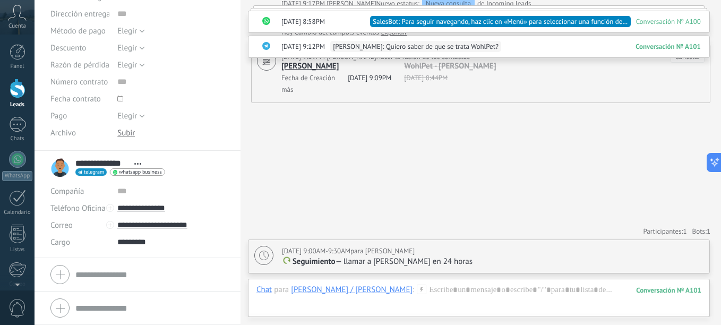
click at [94, 172] on span "telegram" at bounding box center [94, 171] width 20 height 5
click at [155, 172] on div at bounding box center [360, 162] width 721 height 325
click at [152, 172] on span "whatsapp business" at bounding box center [140, 171] width 42 height 5
click at [202, 161] on div at bounding box center [360, 162] width 721 height 325
click at [96, 174] on span "telegram" at bounding box center [94, 171] width 20 height 5
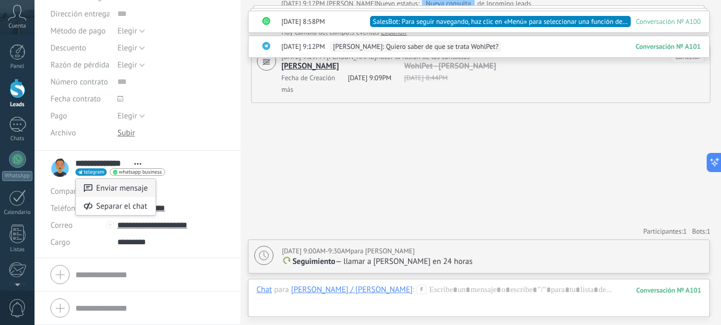
click at [129, 189] on div "Enviar mensaje" at bounding box center [116, 188] width 80 height 18
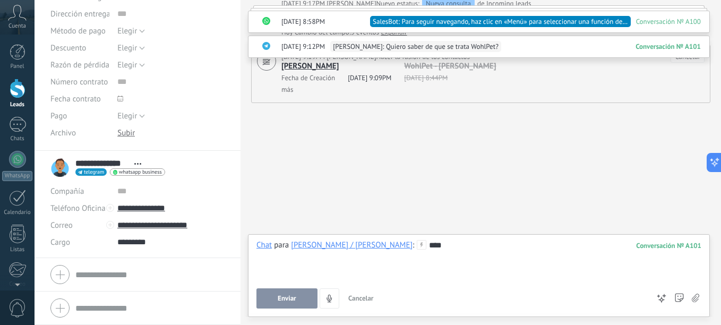
click at [291, 299] on span "Enviar" at bounding box center [287, 298] width 19 height 7
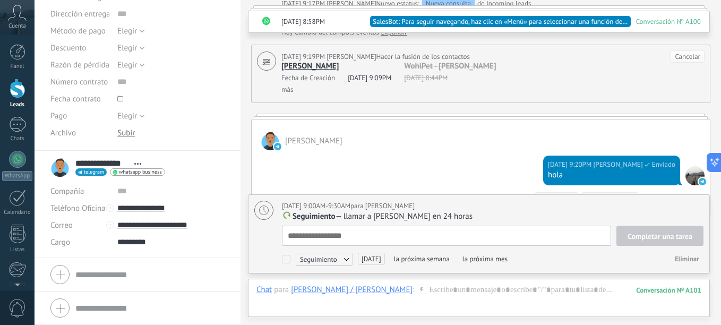
type textarea "**********"
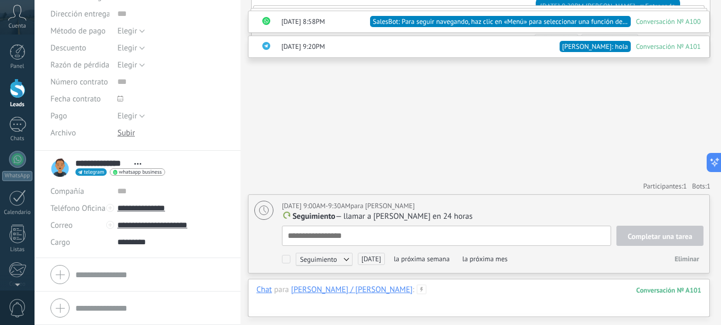
click at [402, 291] on div at bounding box center [479, 301] width 445 height 32
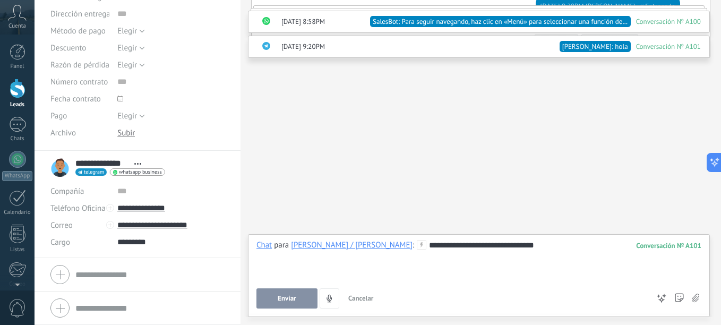
click at [279, 296] on span "Enviar" at bounding box center [287, 298] width 19 height 7
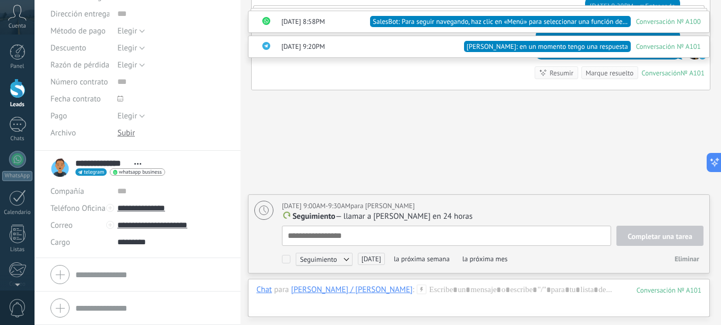
type textarea "**********"
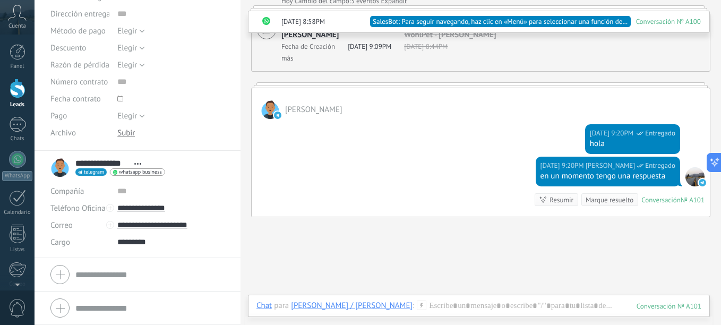
scroll to position [1796, 0]
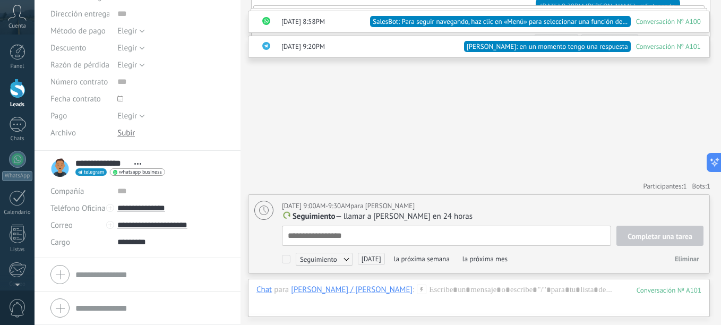
click at [268, 22] on img at bounding box center [266, 21] width 8 height 8
click at [151, 171] on span "whatsapp business" at bounding box center [140, 171] width 42 height 5
click at [132, 185] on div "Enviar mensaje" at bounding box center [150, 187] width 80 height 18
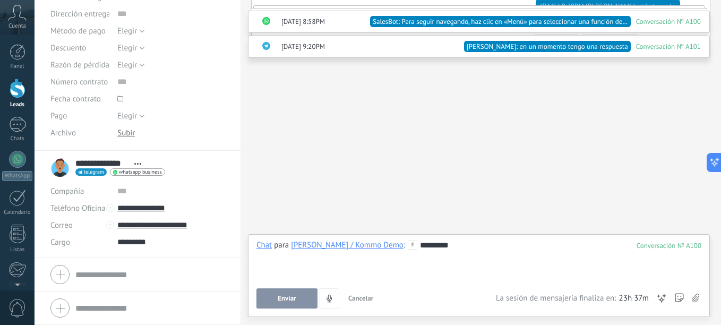
click at [282, 302] on span "Enviar" at bounding box center [287, 298] width 19 height 7
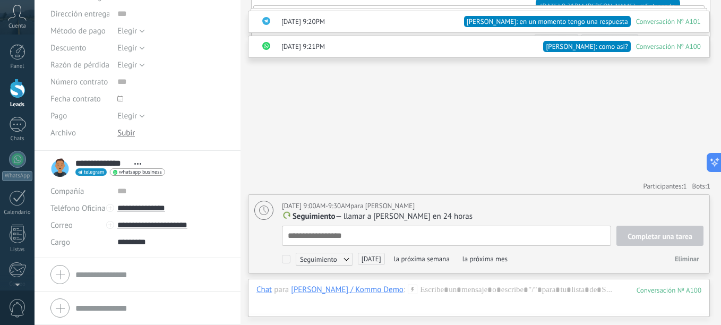
scroll to position [0, 0]
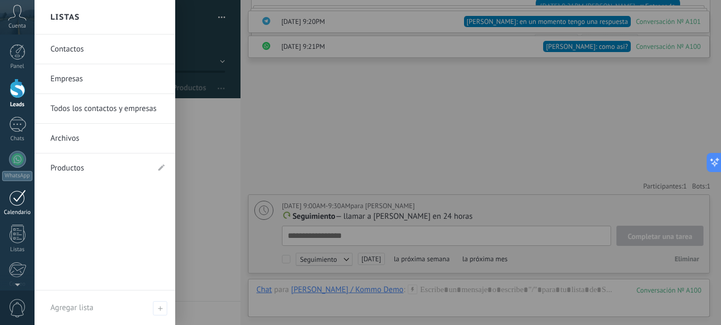
click at [19, 200] on div at bounding box center [17, 198] width 17 height 16
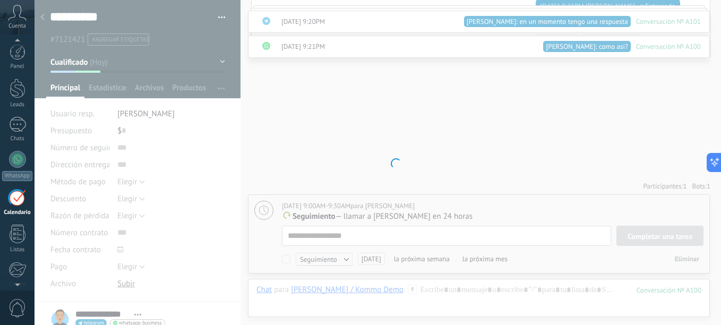
scroll to position [31, 0]
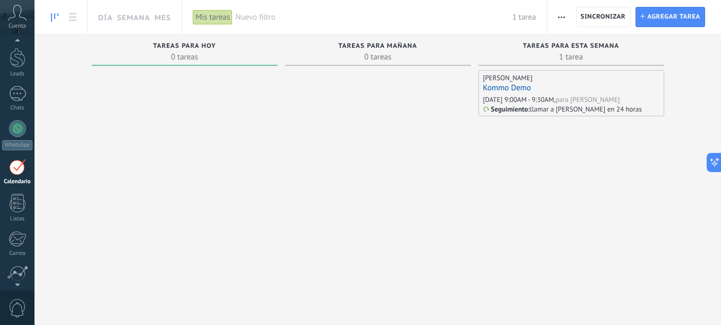
click at [206, 20] on div "Mis tareas" at bounding box center [213, 17] width 40 height 15
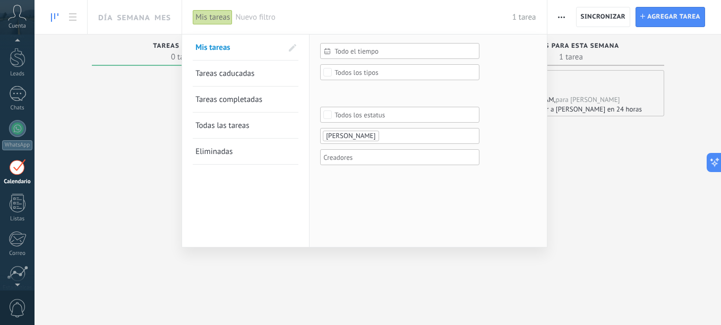
click at [145, 148] on div at bounding box center [360, 162] width 721 height 325
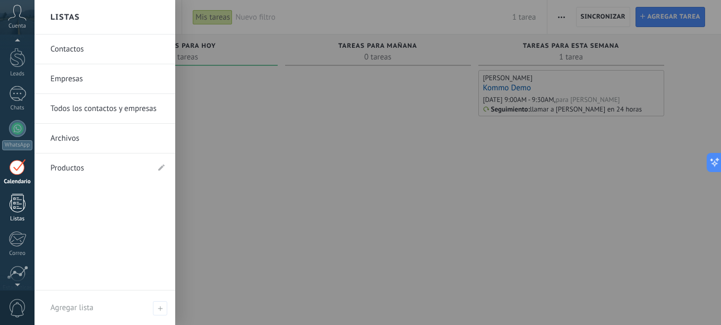
click at [22, 207] on div at bounding box center [18, 203] width 16 height 19
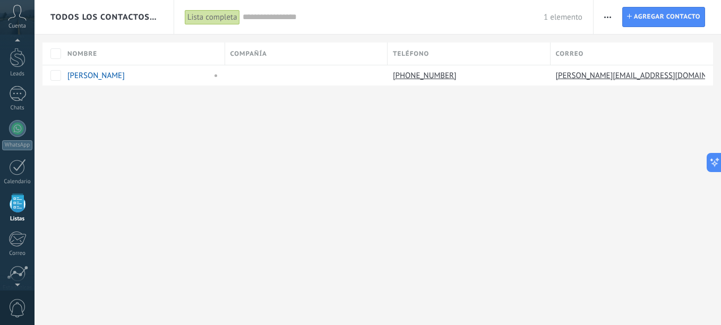
scroll to position [66, 0]
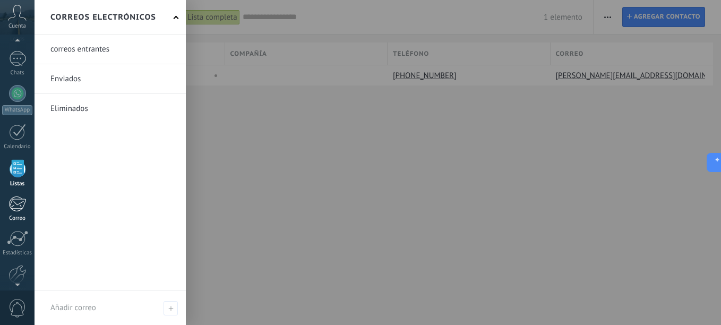
click at [22, 205] on div at bounding box center [17, 204] width 18 height 16
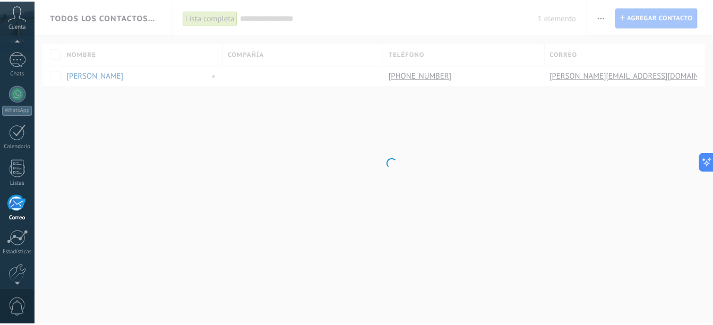
scroll to position [103, 0]
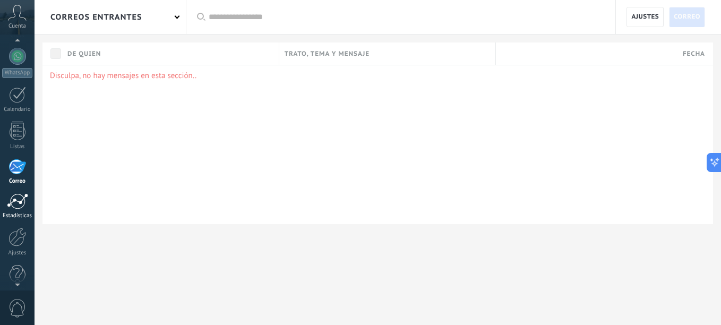
click at [19, 202] on div at bounding box center [17, 201] width 21 height 16
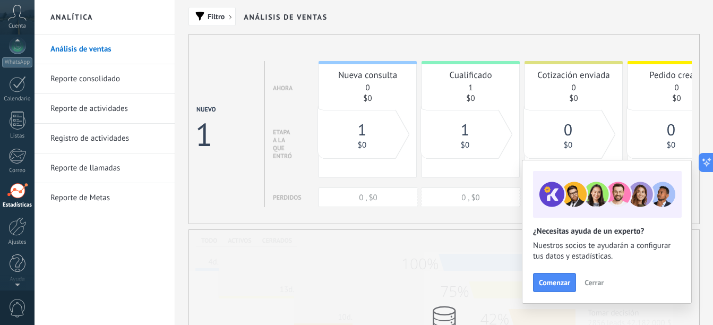
scroll to position [117, 0]
click at [19, 229] on div at bounding box center [17, 223] width 18 height 19
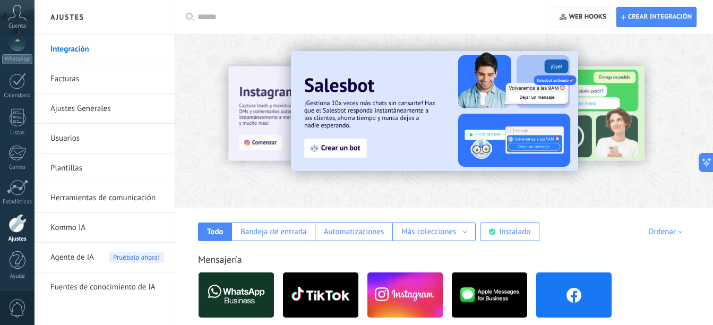
click at [83, 252] on span "Agente de IA" at bounding box center [72, 258] width 44 height 30
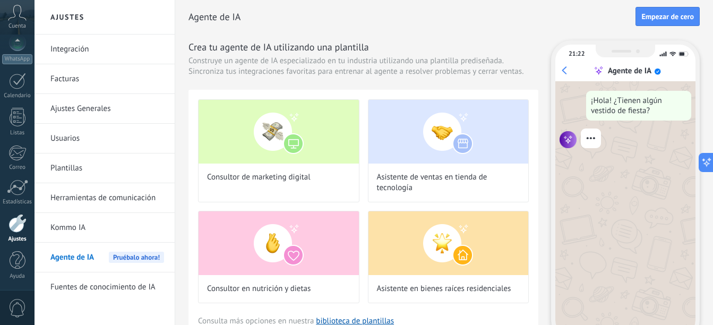
click at [69, 225] on link "Kommo IA" at bounding box center [107, 228] width 114 height 30
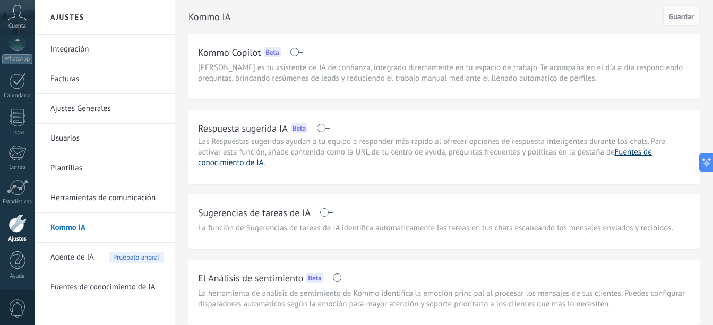
click at [226, 160] on link "Fuentes de conocimiento de IA" at bounding box center [425, 157] width 454 height 21
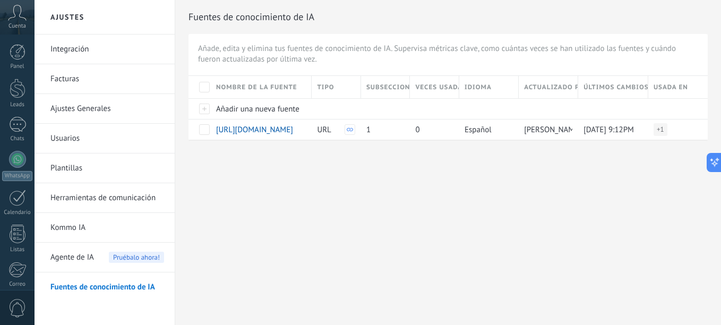
scroll to position [416, 0]
